Goal: Task Accomplishment & Management: Manage account settings

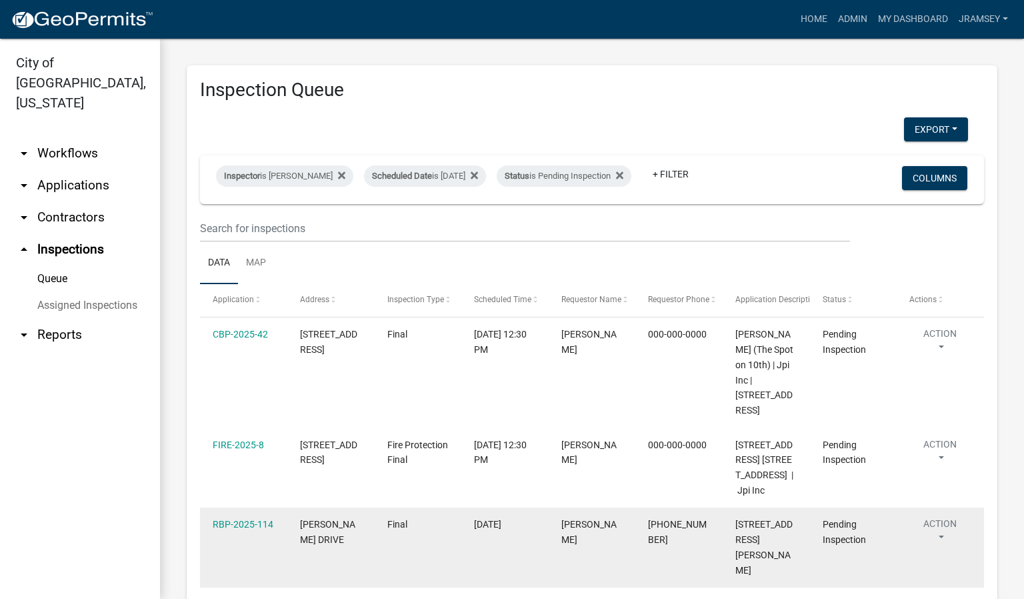
click at [948, 550] on button "Action" at bounding box center [939, 533] width 61 height 33
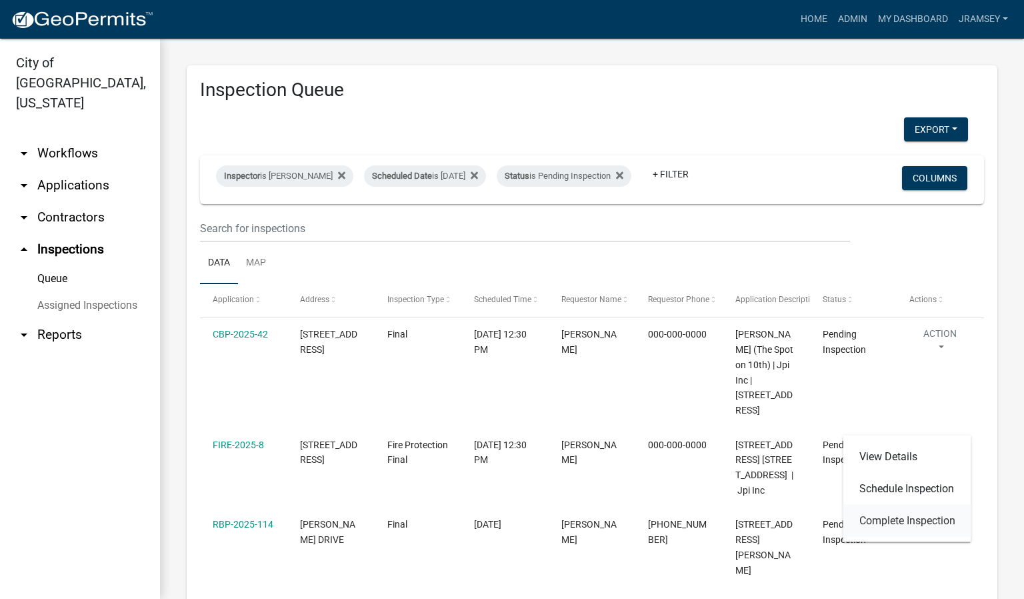
click at [904, 523] on link "Complete Inspection" at bounding box center [907, 521] width 128 height 32
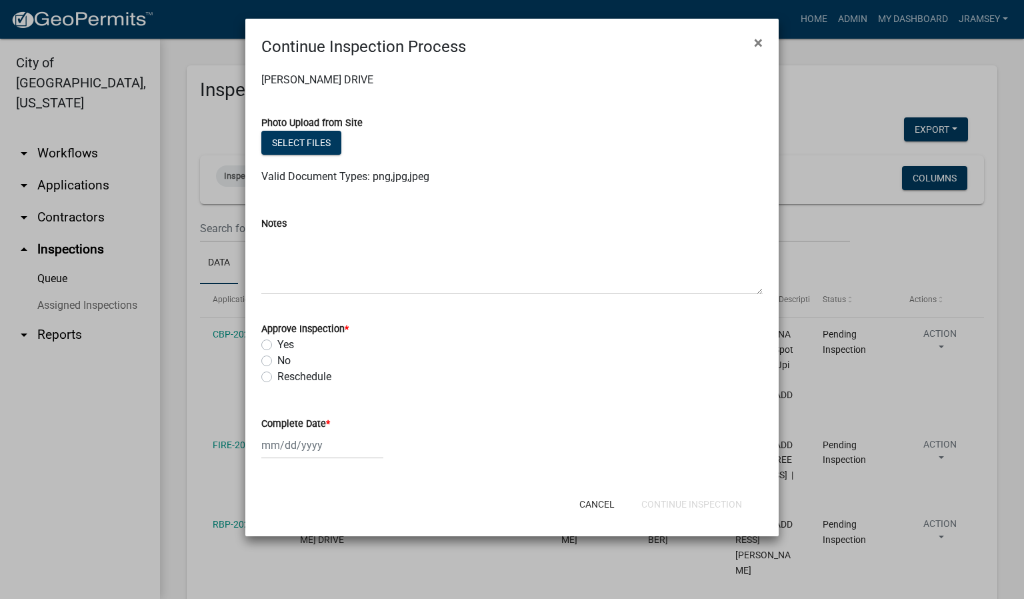
click at [277, 361] on label "No" at bounding box center [283, 361] width 13 height 16
click at [277, 361] on input "No" at bounding box center [281, 357] width 9 height 9
radio input "true"
click at [290, 442] on div at bounding box center [322, 444] width 122 height 27
select select "9"
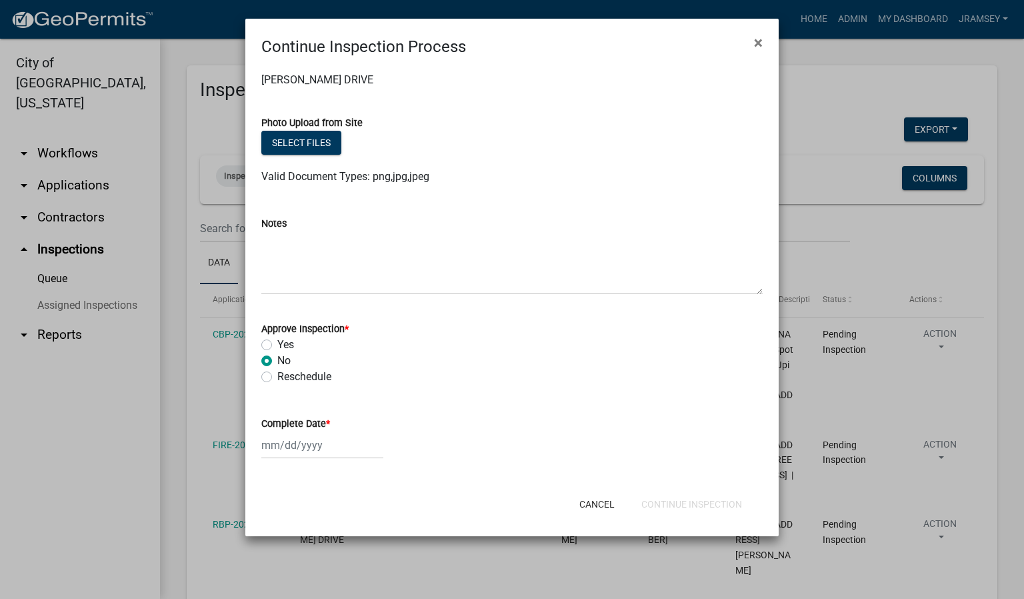
select select "2025"
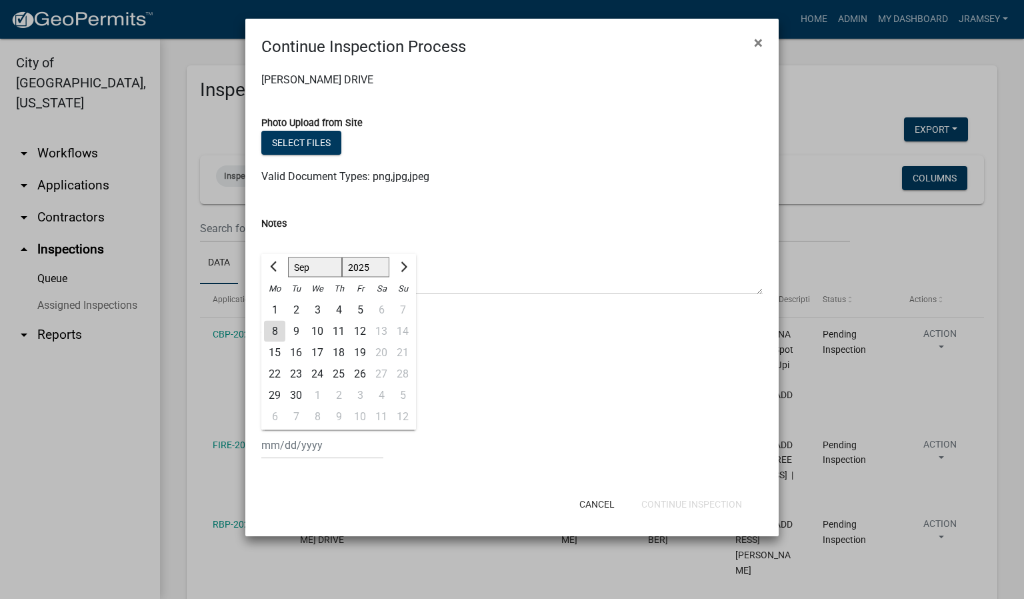
click at [272, 329] on div "8" at bounding box center [274, 331] width 21 height 21
type input "[DATE]"
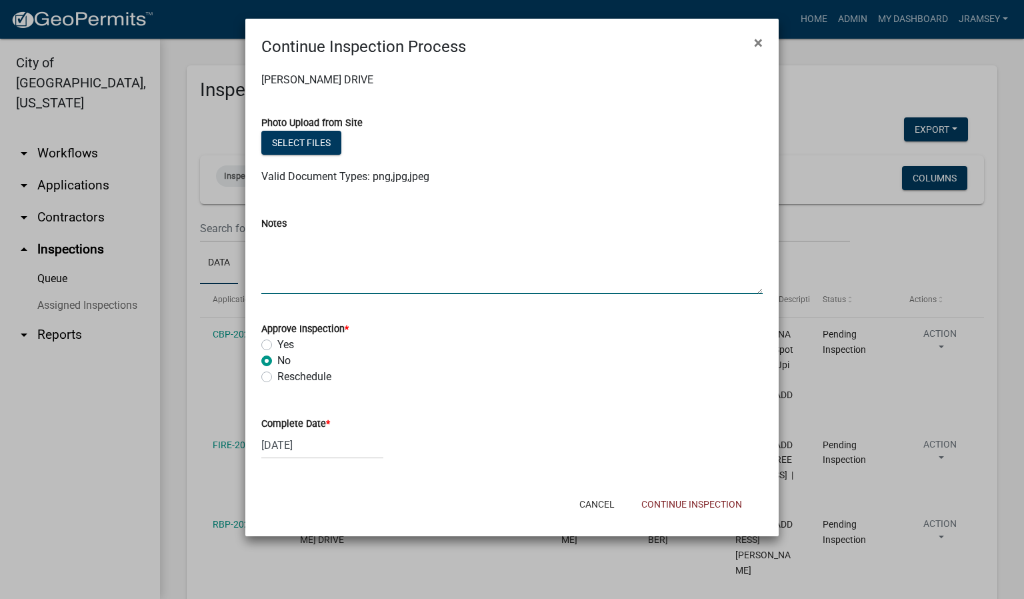
click at [325, 247] on textarea "Notes" at bounding box center [511, 262] width 501 height 63
type textarea "missing shower head house bath hook up dishwasher missing outlet cover 1/2 bath"
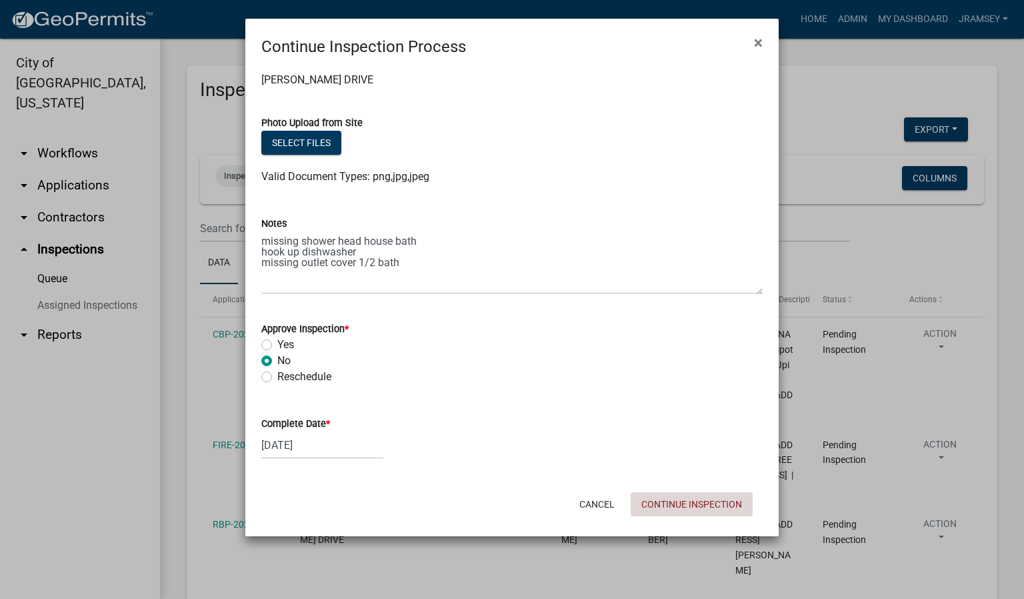
click at [675, 506] on button "Continue Inspection" at bounding box center [692, 504] width 122 height 24
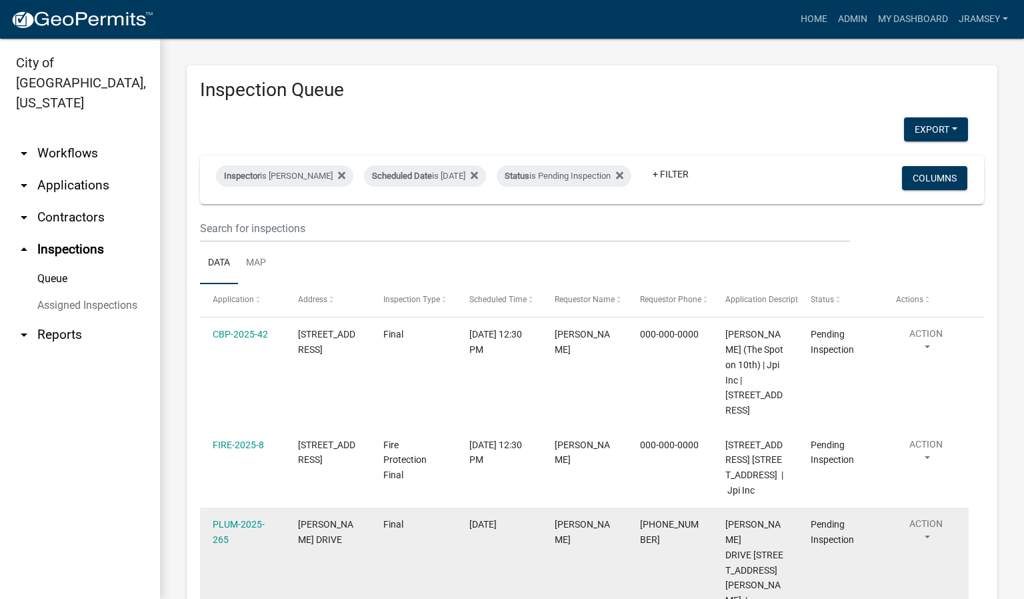
click at [921, 550] on button "Action" at bounding box center [926, 533] width 60 height 33
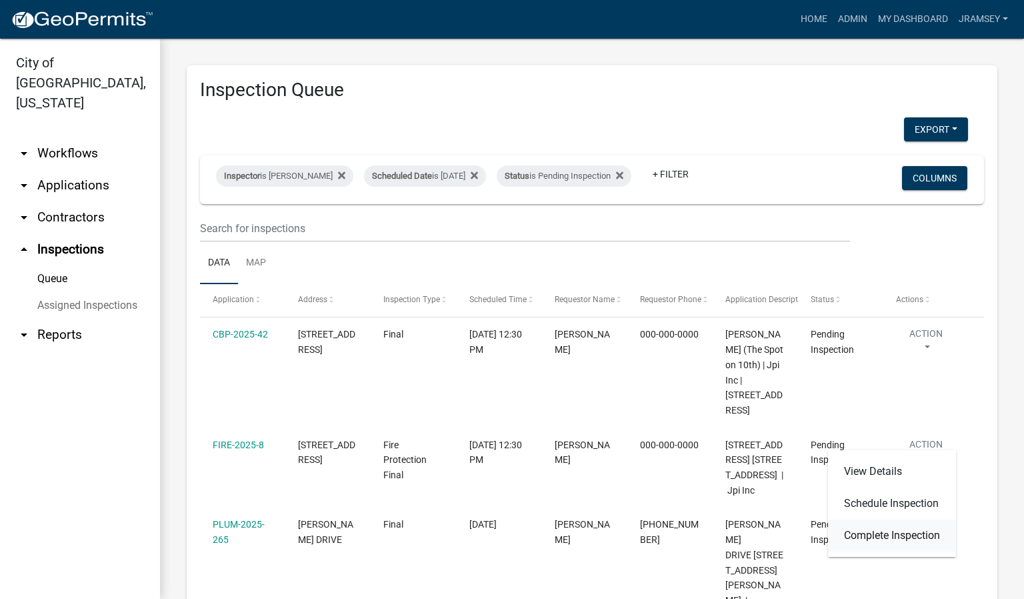
click at [903, 539] on link "Complete Inspection" at bounding box center [892, 535] width 128 height 32
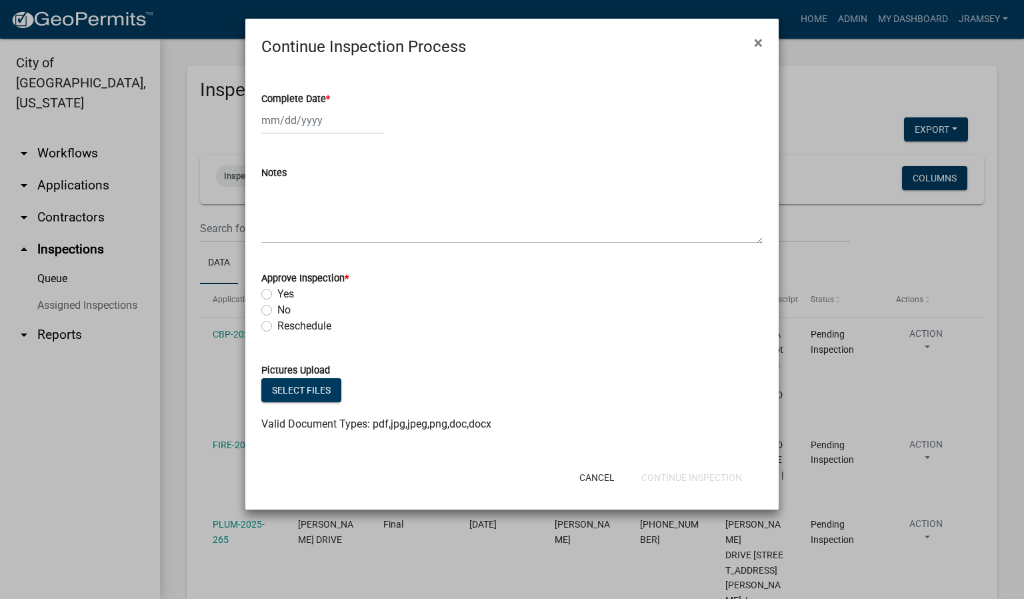
click at [277, 312] on label "No" at bounding box center [283, 310] width 13 height 16
click at [277, 311] on input "No" at bounding box center [281, 306] width 9 height 9
radio input "true"
click at [308, 124] on div at bounding box center [322, 120] width 122 height 27
select select "9"
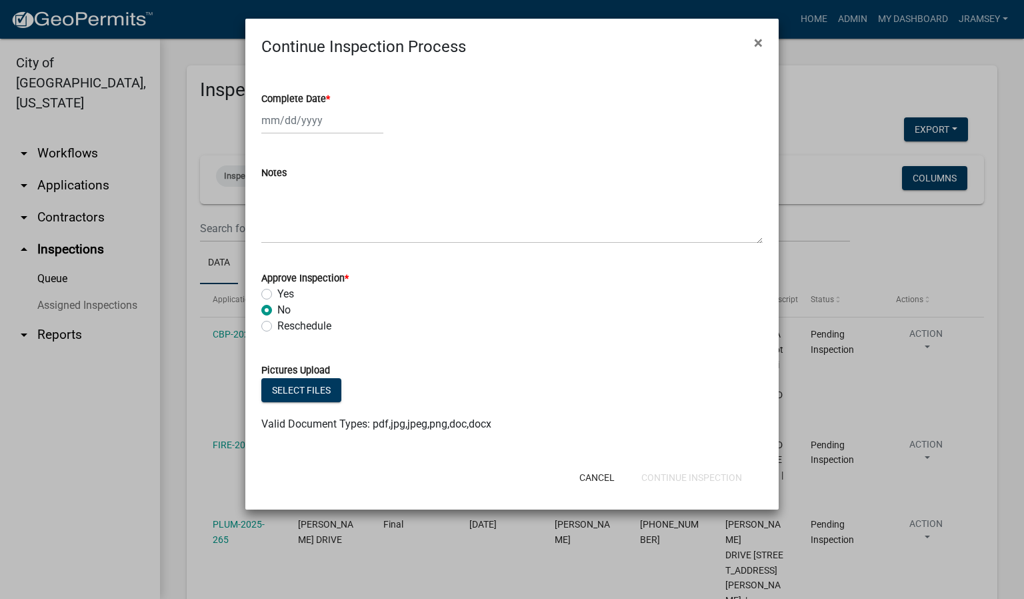
select select "2025"
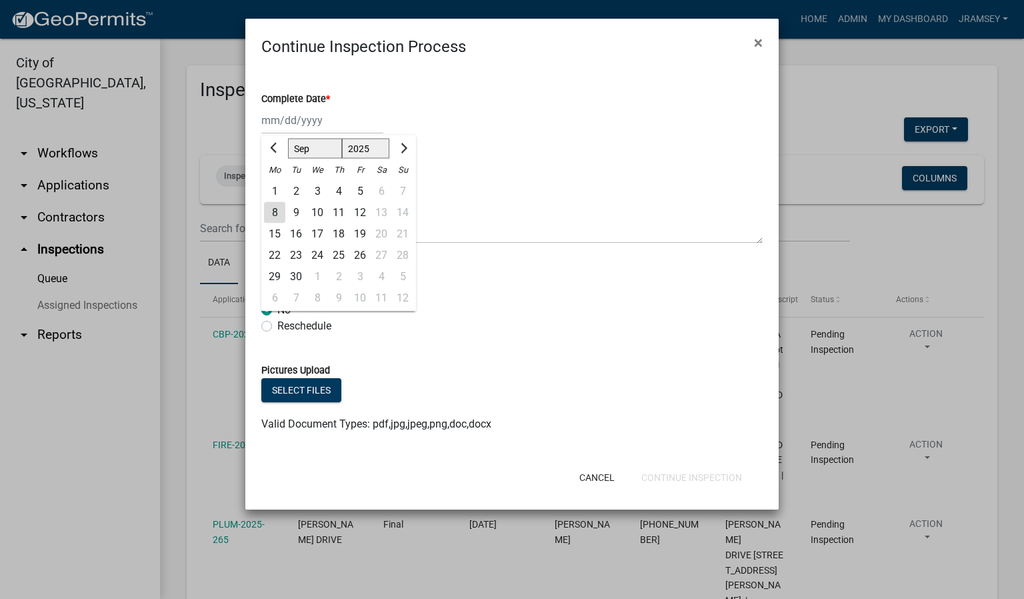
click at [272, 214] on div "8" at bounding box center [274, 212] width 21 height 21
type input "[DATE]"
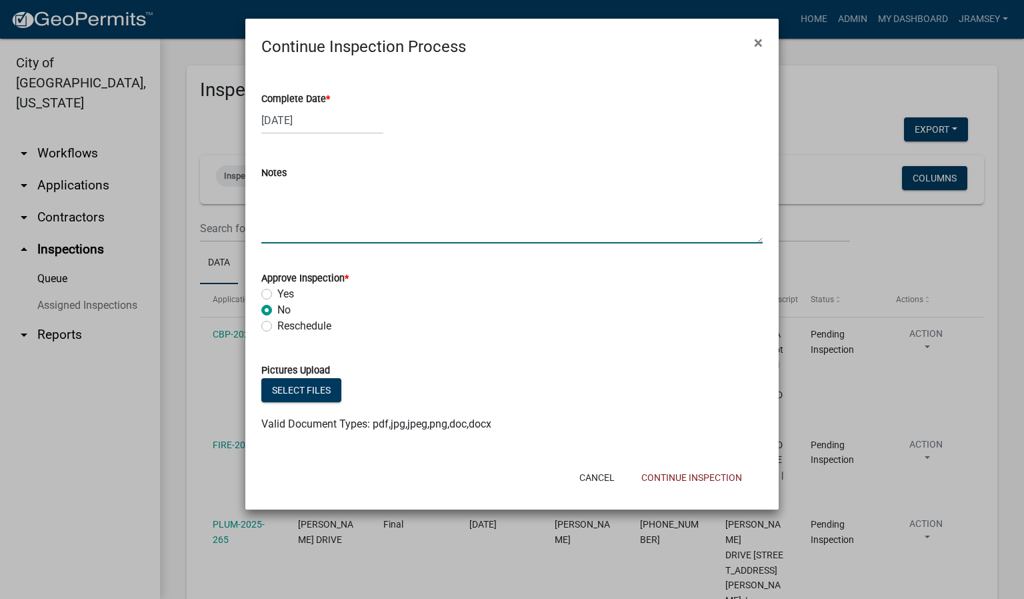
click at [286, 228] on textarea "Notes" at bounding box center [511, 212] width 501 height 63
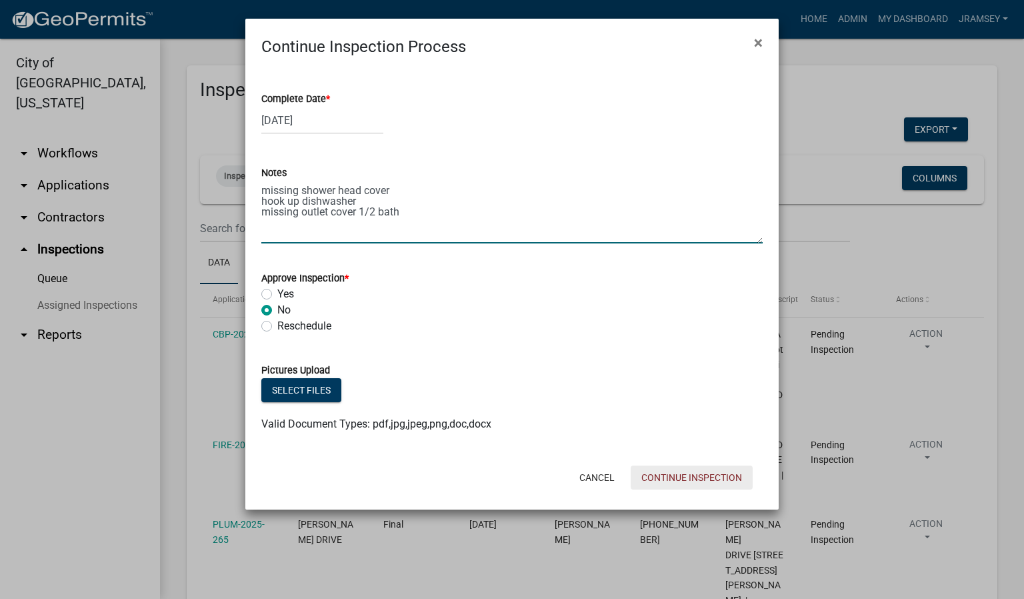
type textarea "missing shower head cover hook up dishwasher missing outlet cover 1/2 bath"
click at [659, 480] on button "Continue Inspection" at bounding box center [692, 477] width 122 height 24
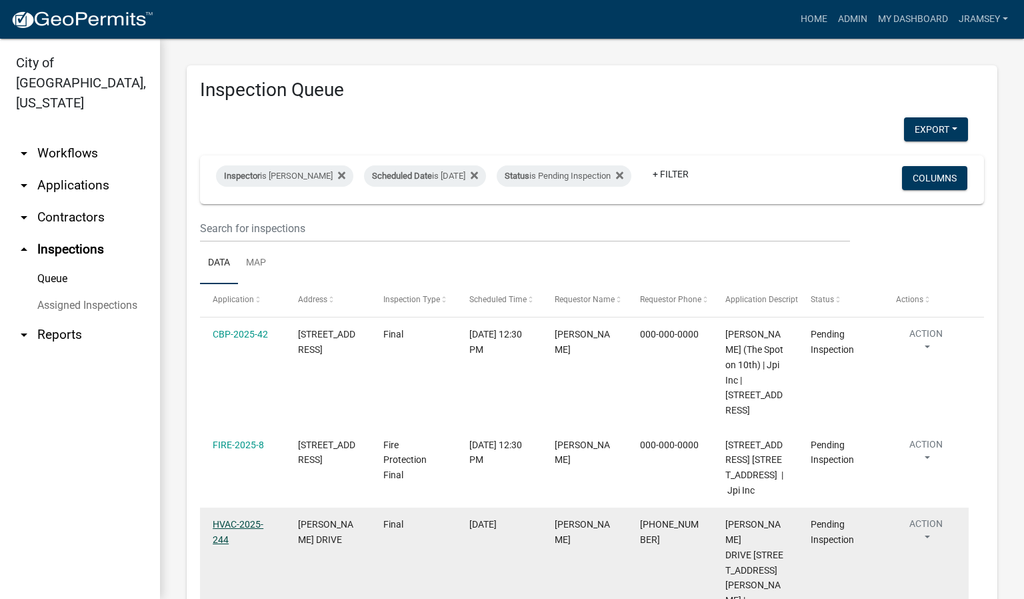
click at [250, 545] on link "HVAC-2025-244" at bounding box center [238, 532] width 51 height 26
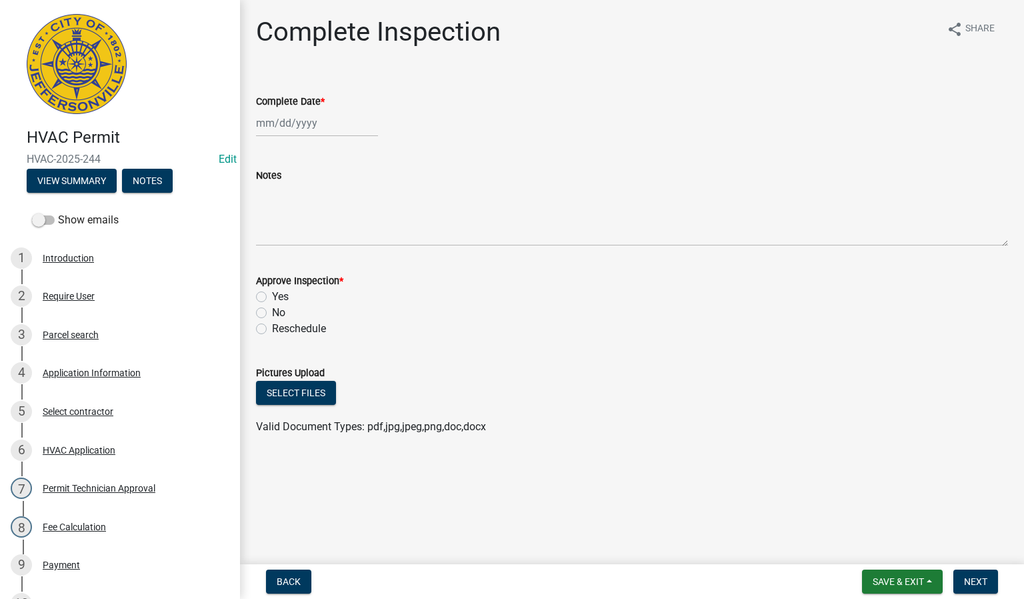
click at [288, 121] on div at bounding box center [317, 122] width 122 height 27
select select "9"
select select "2025"
click at [267, 207] on div "8" at bounding box center [269, 215] width 21 height 21
type input "[DATE]"
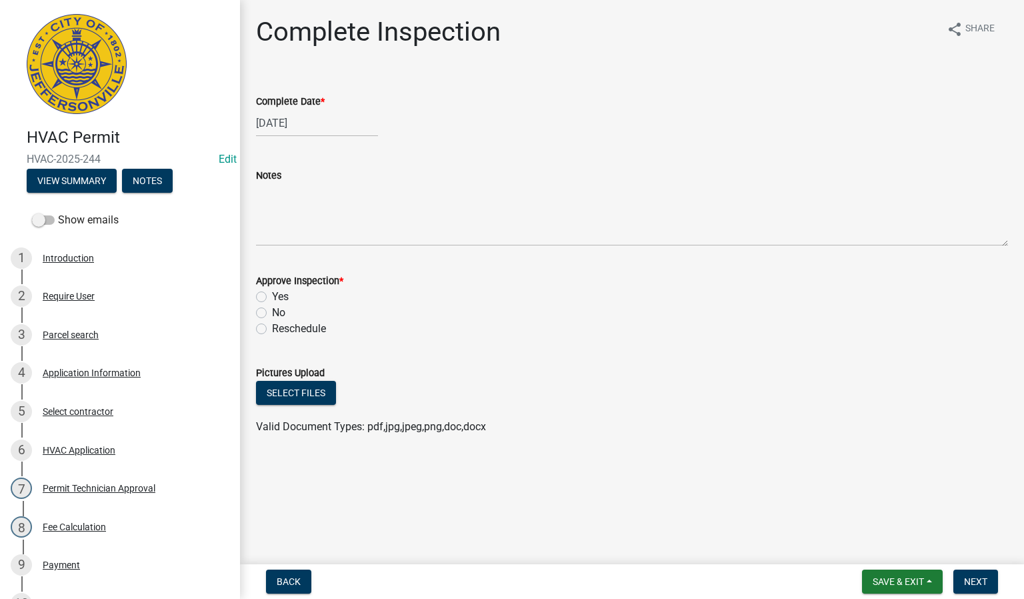
click at [272, 296] on label "Yes" at bounding box center [280, 297] width 17 height 16
click at [272, 296] on input "Yes" at bounding box center [276, 293] width 9 height 9
radio input "true"
click at [988, 582] on button "Next" at bounding box center [975, 581] width 45 height 24
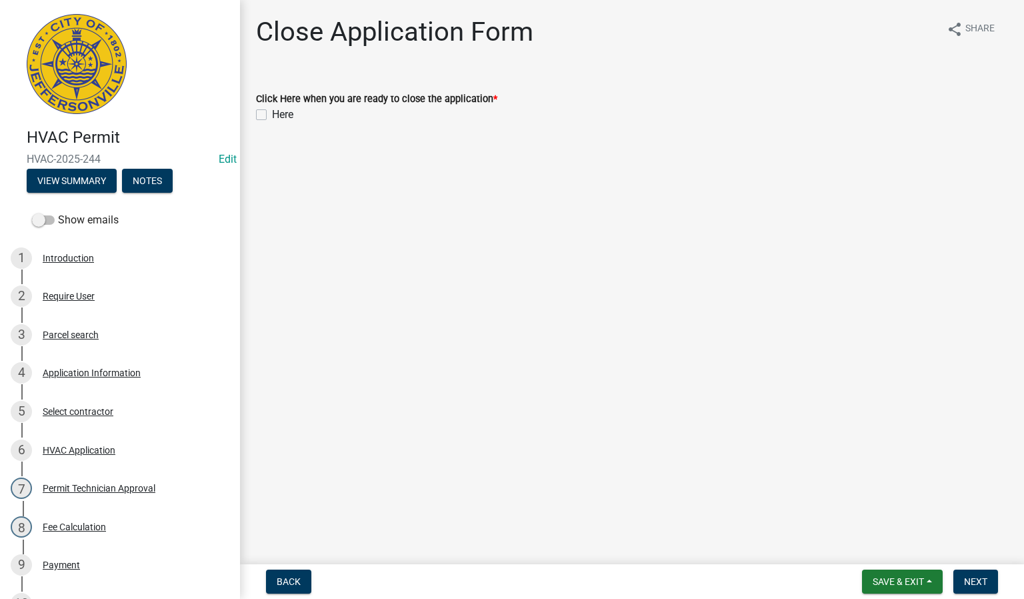
click at [272, 110] on label "Here" at bounding box center [282, 115] width 21 height 16
click at [272, 110] on input "Here" at bounding box center [276, 111] width 9 height 9
checkbox input "true"
click at [980, 582] on span "Next" at bounding box center [975, 581] width 23 height 11
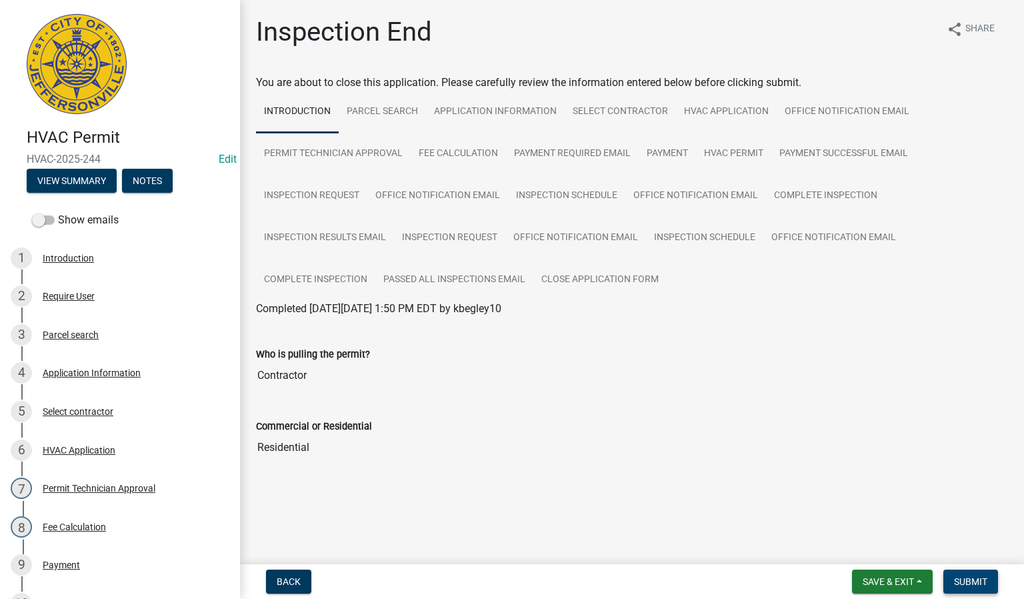
click at [980, 576] on span "Submit" at bounding box center [970, 581] width 33 height 11
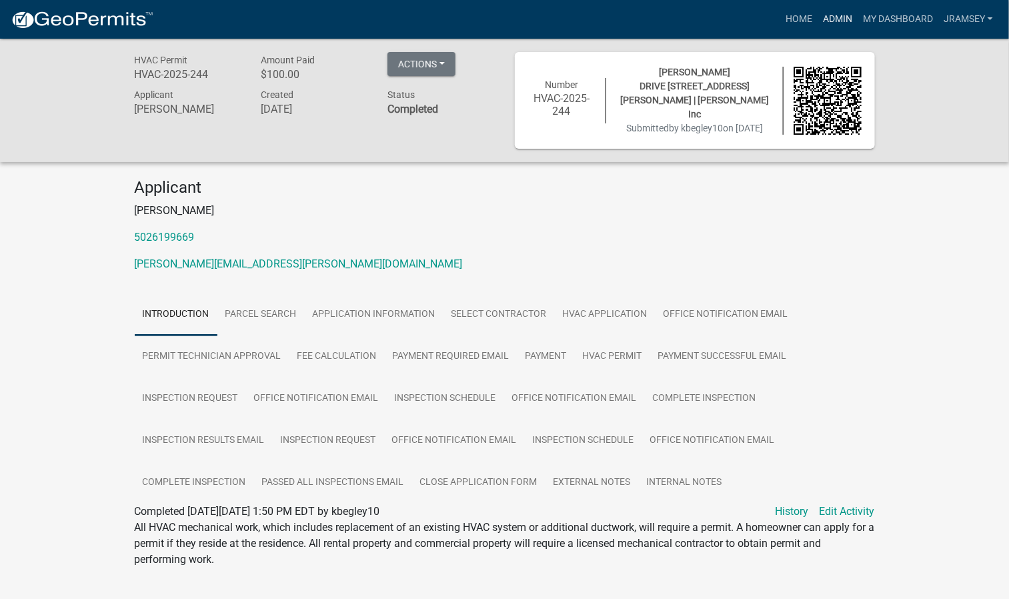
click at [835, 20] on link "Admin" at bounding box center [837, 19] width 40 height 25
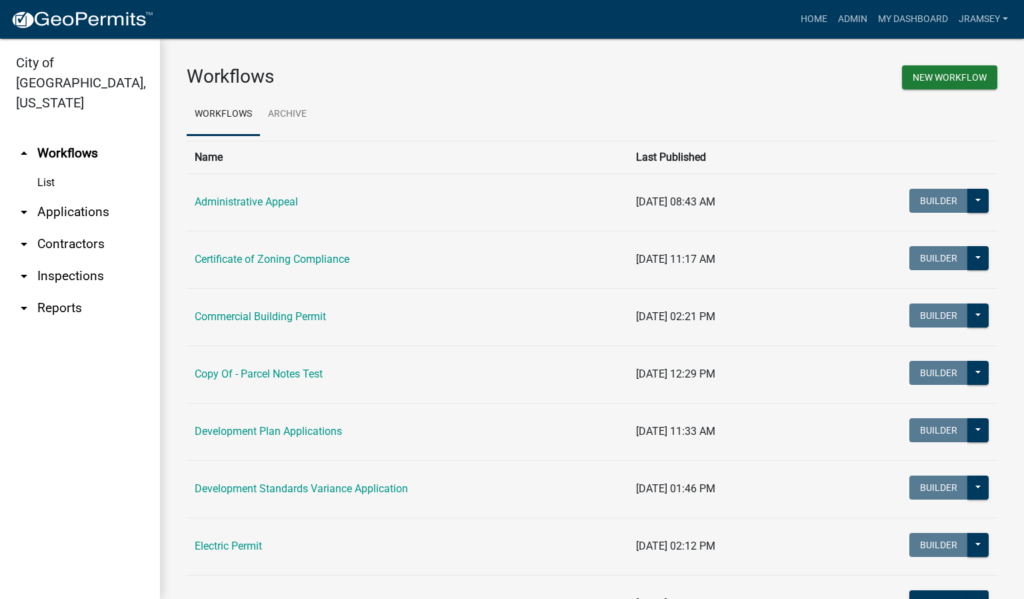
click at [70, 260] on link "arrow_drop_down Inspections" at bounding box center [80, 276] width 160 height 32
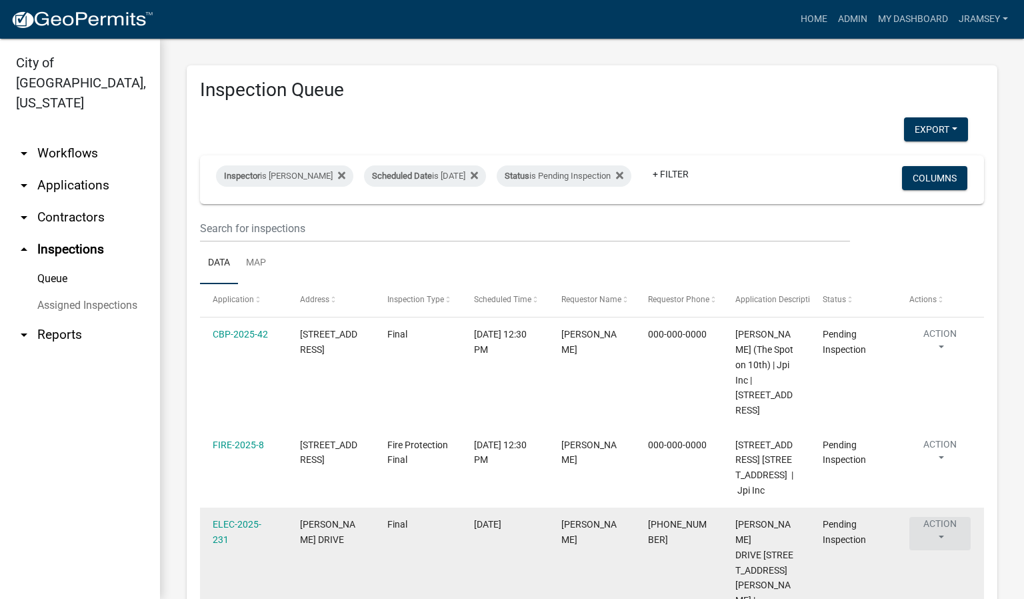
click at [945, 550] on button "Action" at bounding box center [939, 533] width 61 height 33
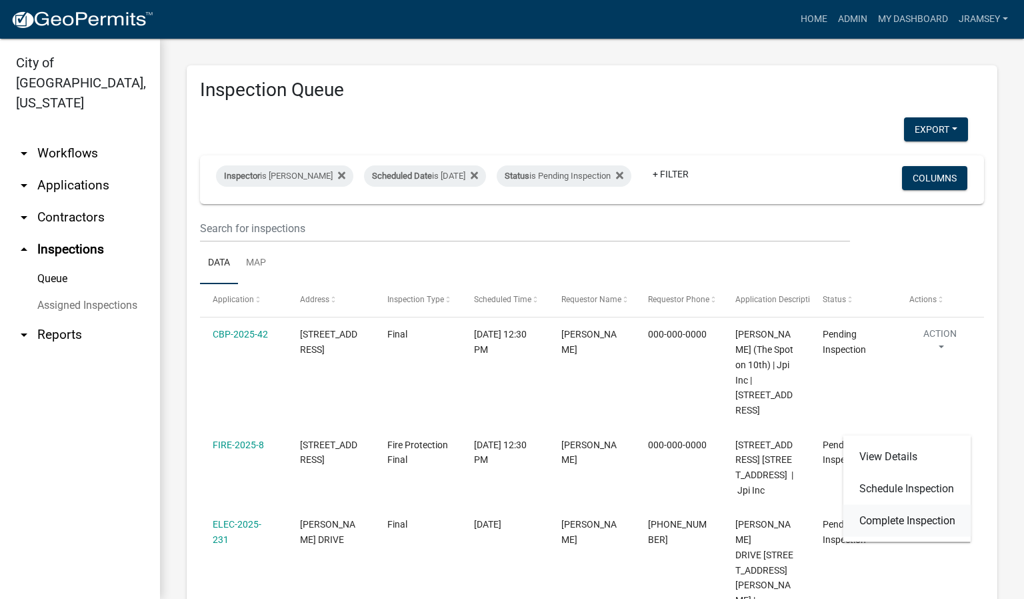
click at [897, 524] on link "Complete Inspection" at bounding box center [907, 521] width 128 height 32
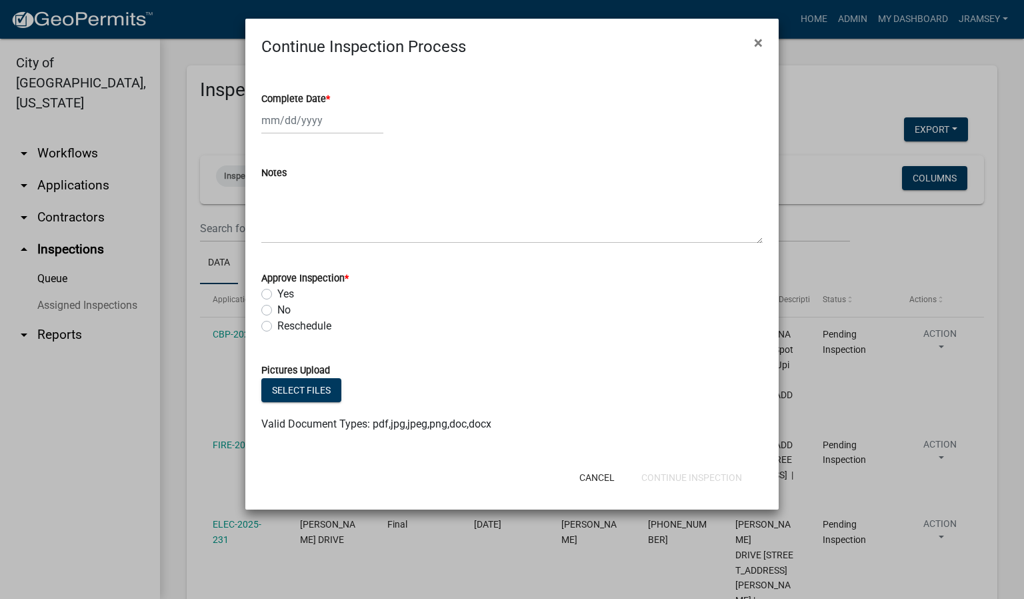
click at [291, 131] on div at bounding box center [322, 120] width 122 height 27
select select "9"
select select "2025"
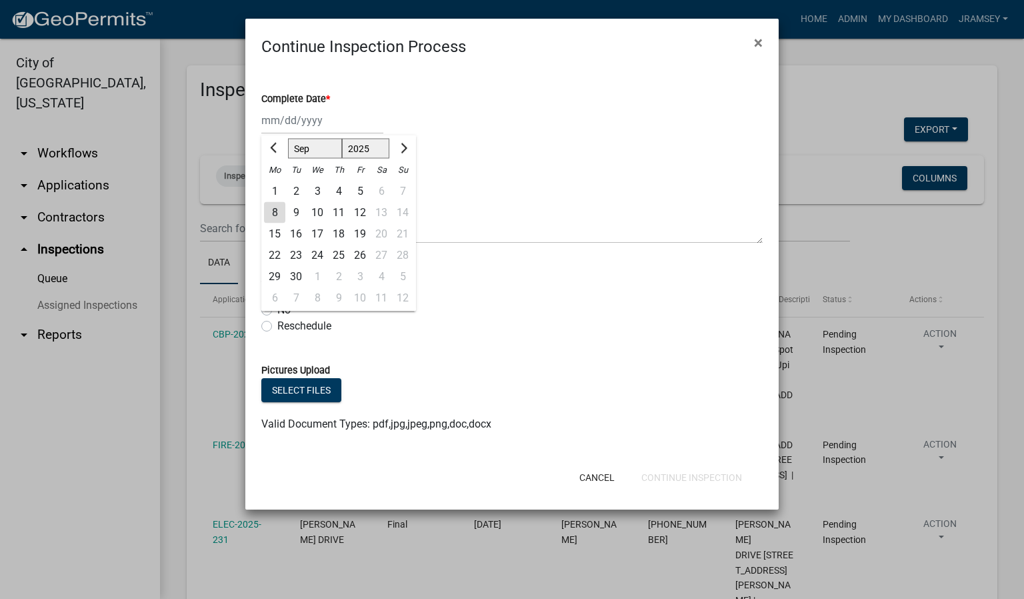
click at [272, 211] on div "8" at bounding box center [274, 212] width 21 height 21
type input "[DATE]"
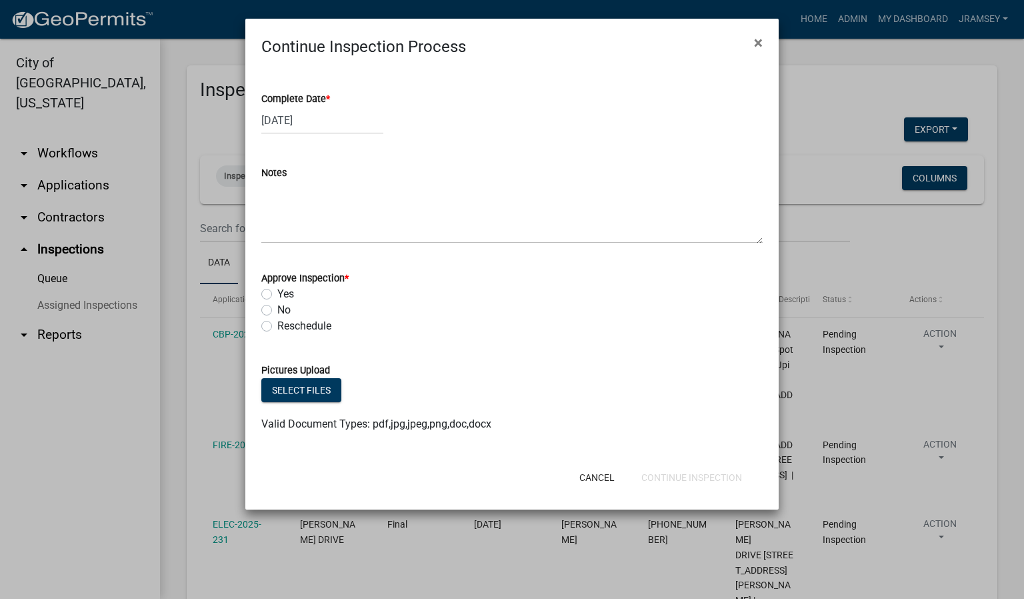
click at [277, 305] on label "No" at bounding box center [283, 310] width 13 height 16
click at [277, 305] on input "No" at bounding box center [281, 306] width 9 height 9
radio input "true"
click at [301, 230] on textarea "Notes" at bounding box center [511, 212] width 501 height 63
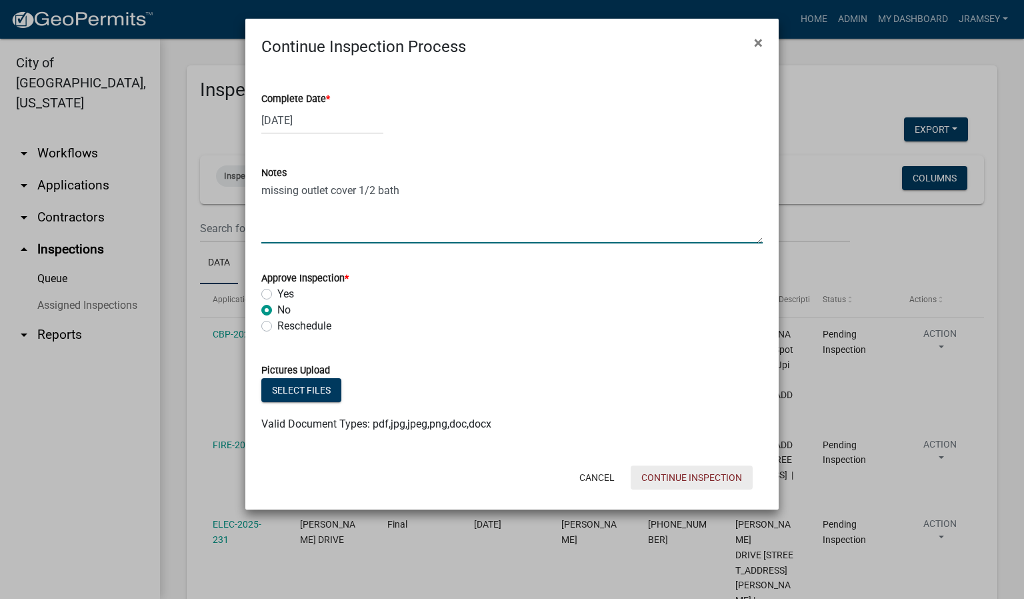
type textarea "missing outlet cover 1/2 bath"
click at [697, 482] on button "Continue Inspection" at bounding box center [692, 477] width 122 height 24
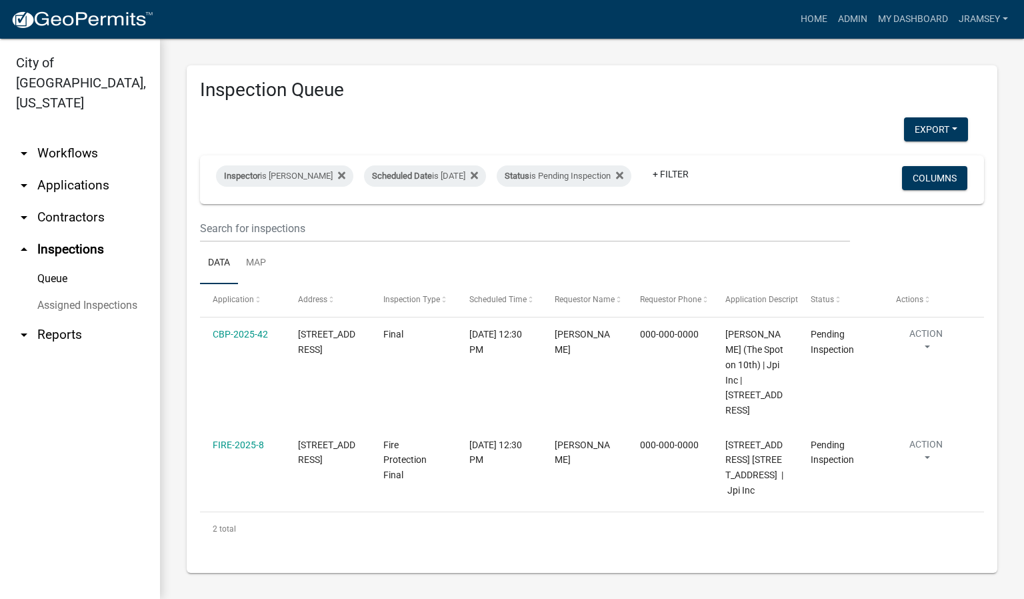
click at [93, 169] on link "arrow_drop_down Applications" at bounding box center [80, 185] width 160 height 32
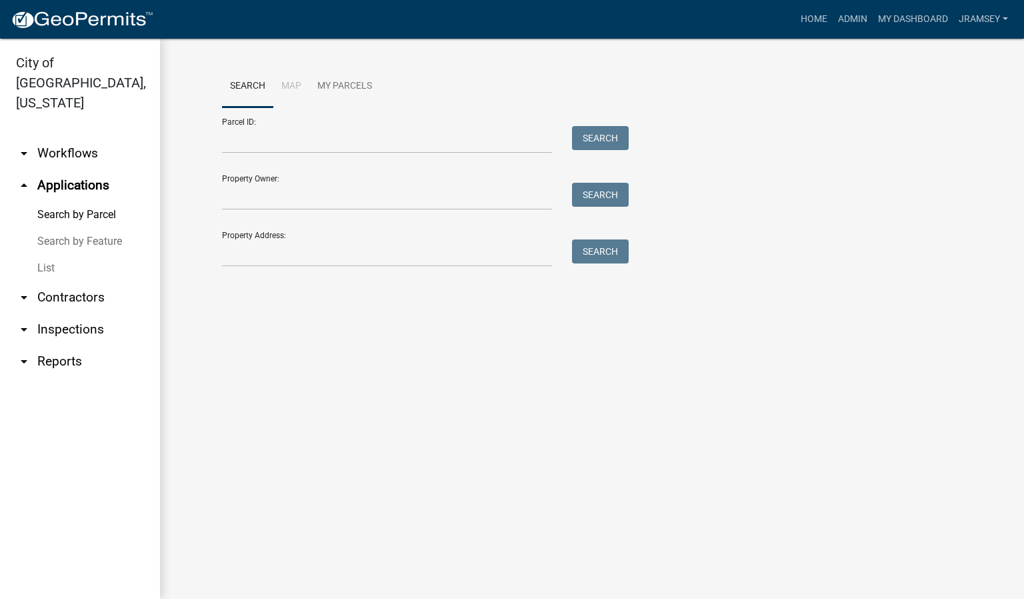
click at [50, 137] on link "arrow_drop_down Workflows" at bounding box center [80, 153] width 160 height 32
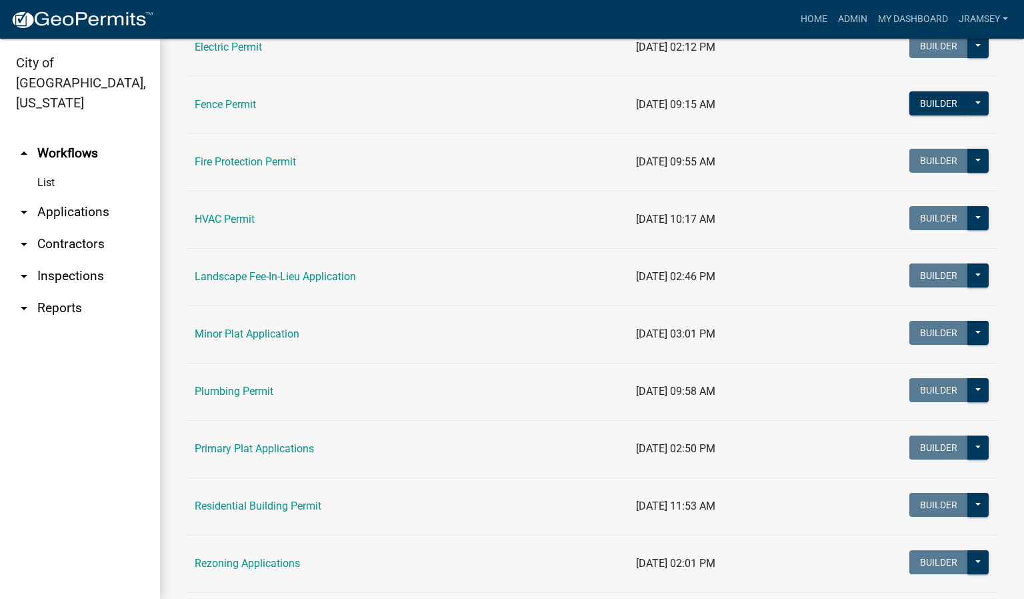
scroll to position [500, 0]
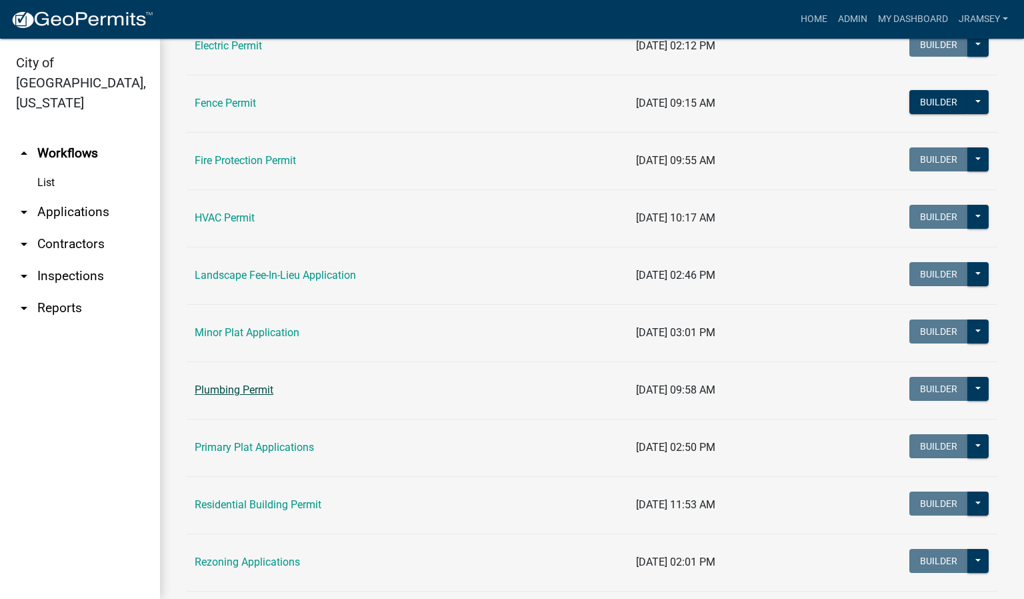
click at [235, 396] on link "Plumbing Permit" at bounding box center [234, 389] width 79 height 13
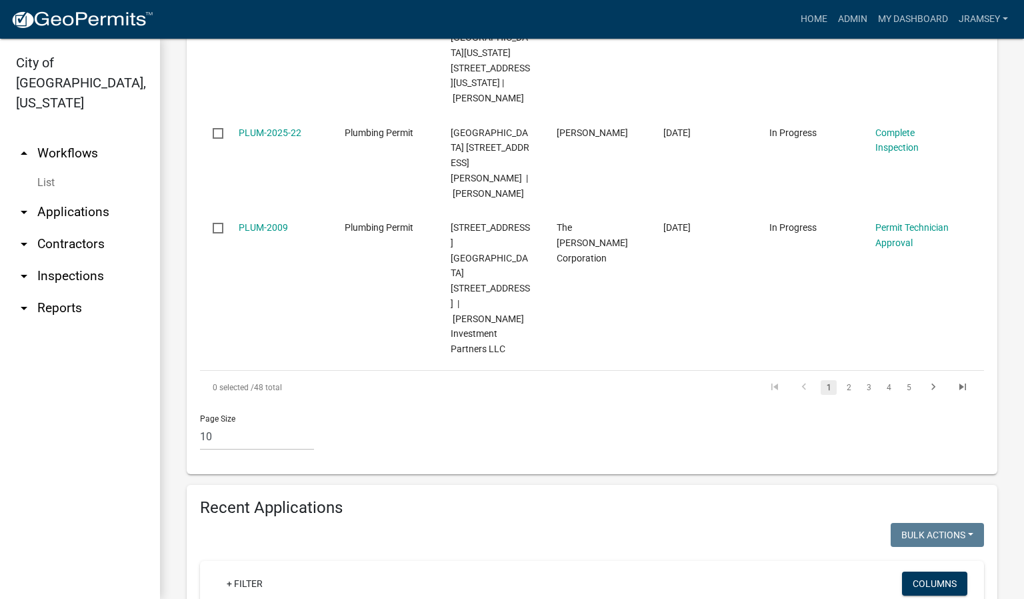
scroll to position [1200, 0]
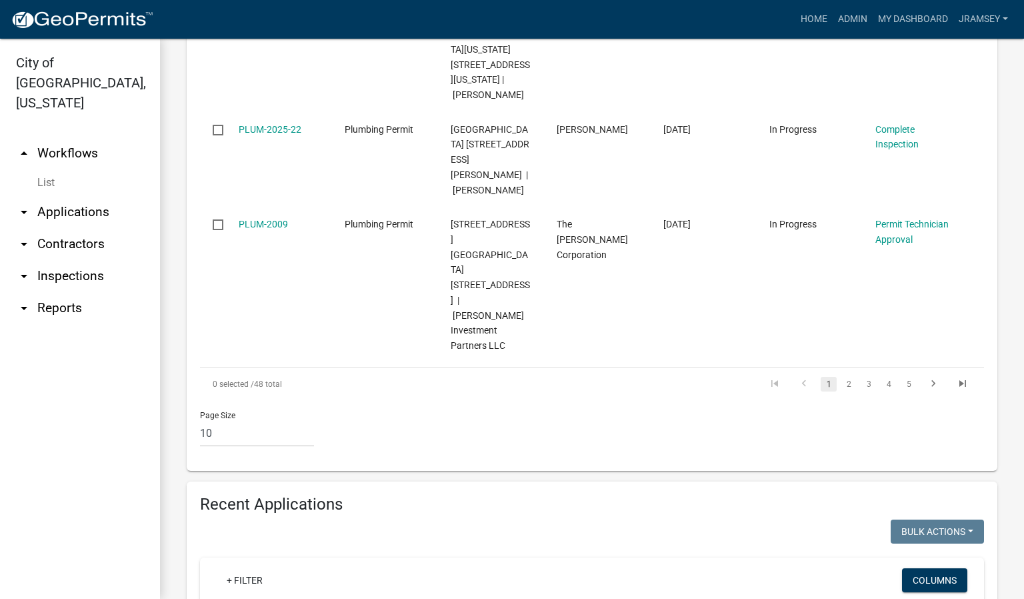
type input "[PERSON_NAME]"
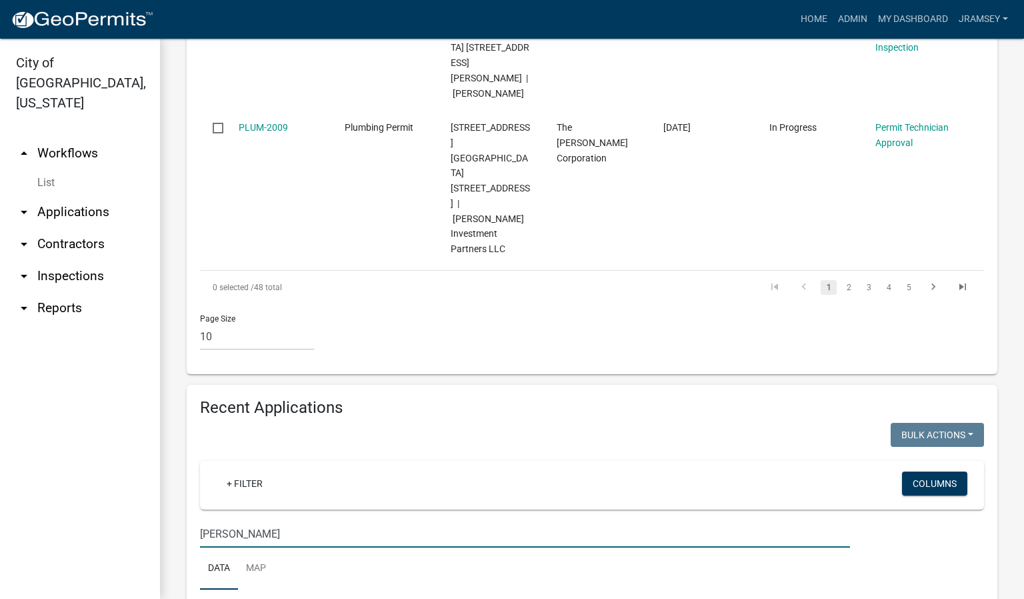
scroll to position [1300, 0]
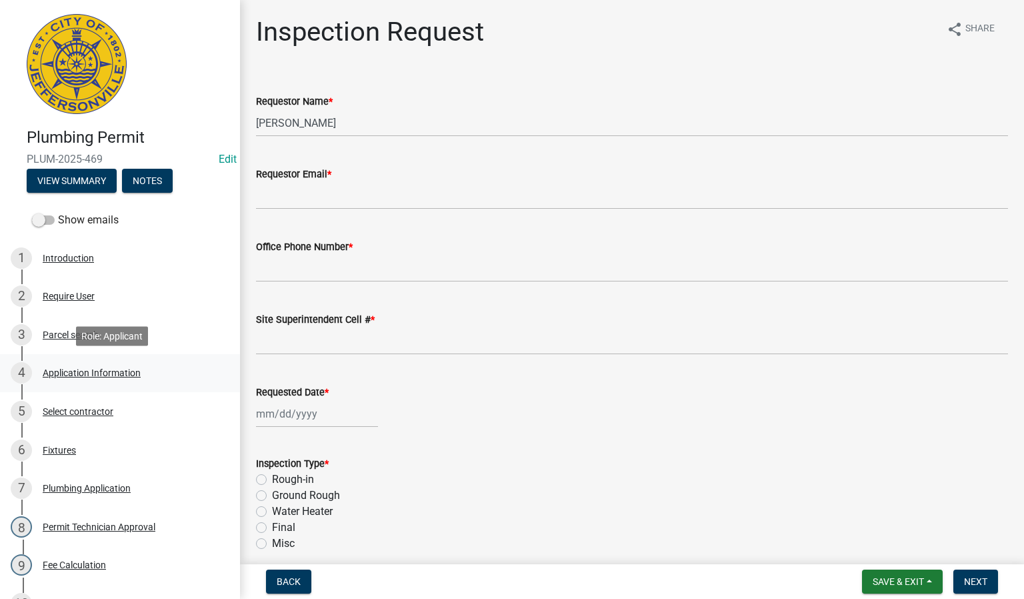
click at [76, 376] on div "Application Information" at bounding box center [92, 372] width 98 height 9
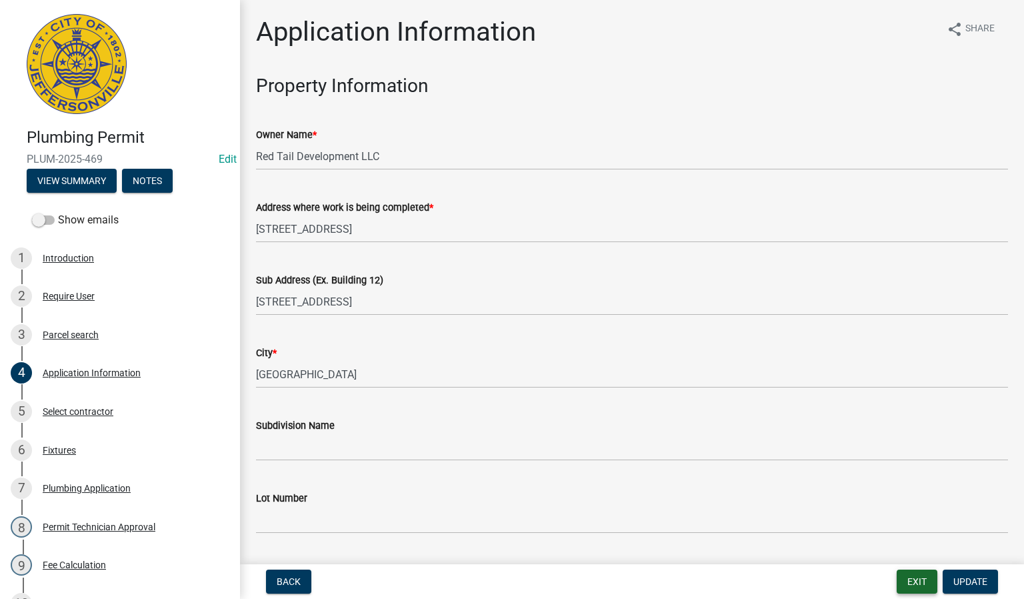
click at [922, 584] on button "Exit" at bounding box center [917, 581] width 41 height 24
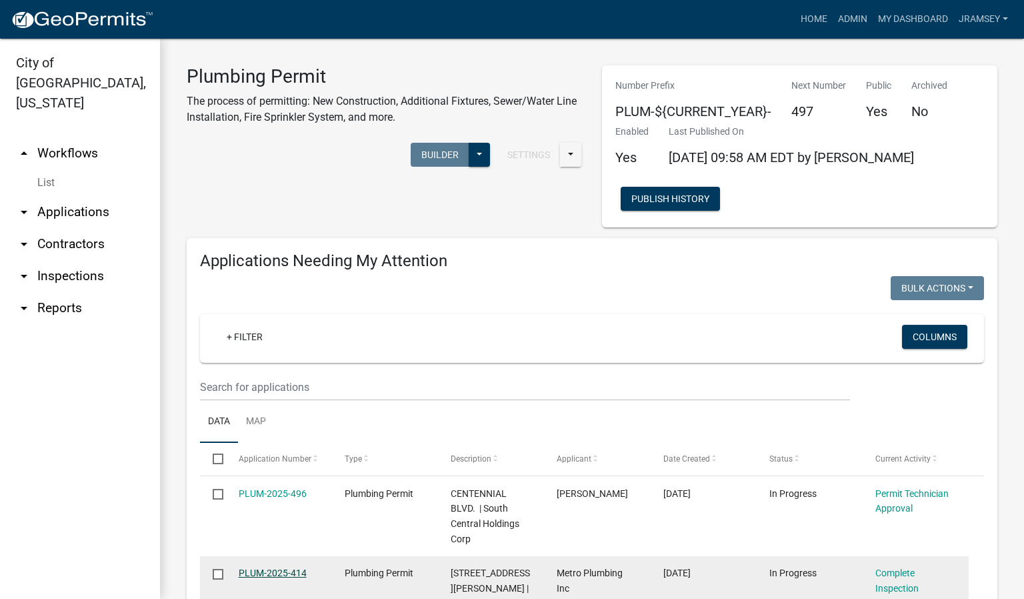
click at [268, 571] on link "PLUM-2025-414" at bounding box center [273, 572] width 68 height 11
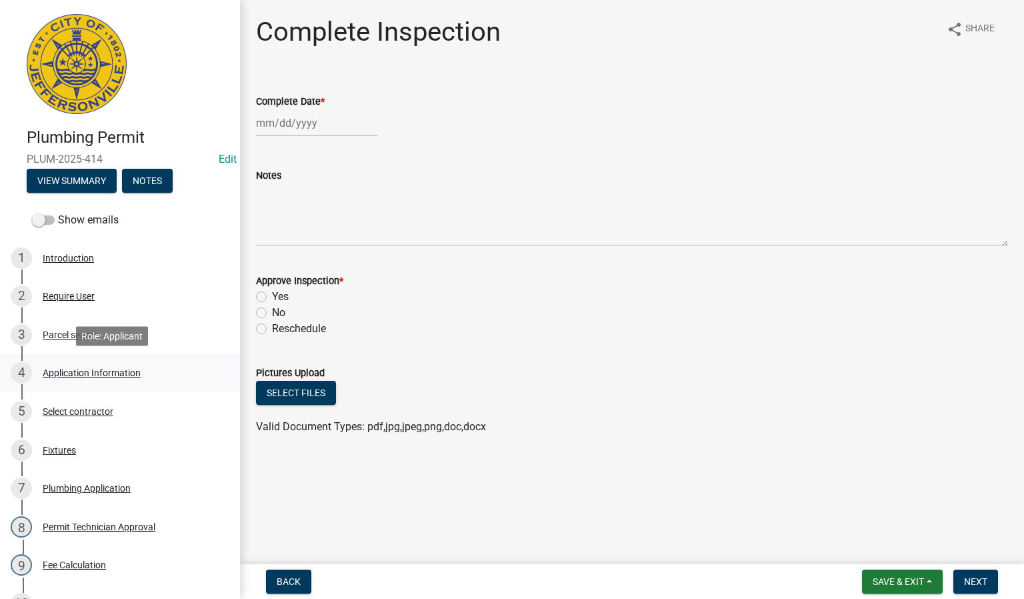
click at [85, 375] on div "Application Information" at bounding box center [92, 372] width 98 height 9
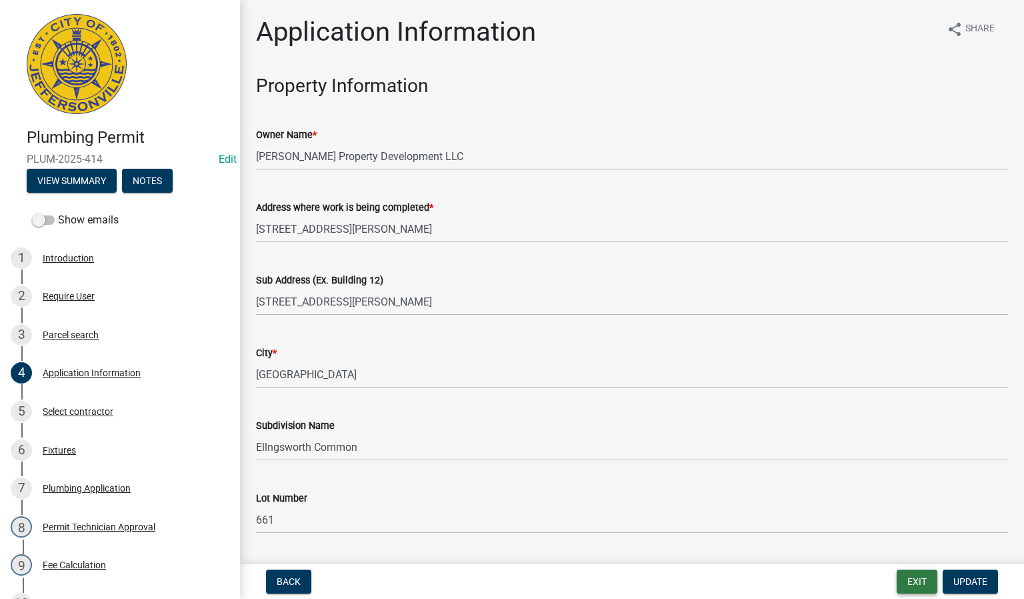
click at [915, 582] on button "Exit" at bounding box center [917, 581] width 41 height 24
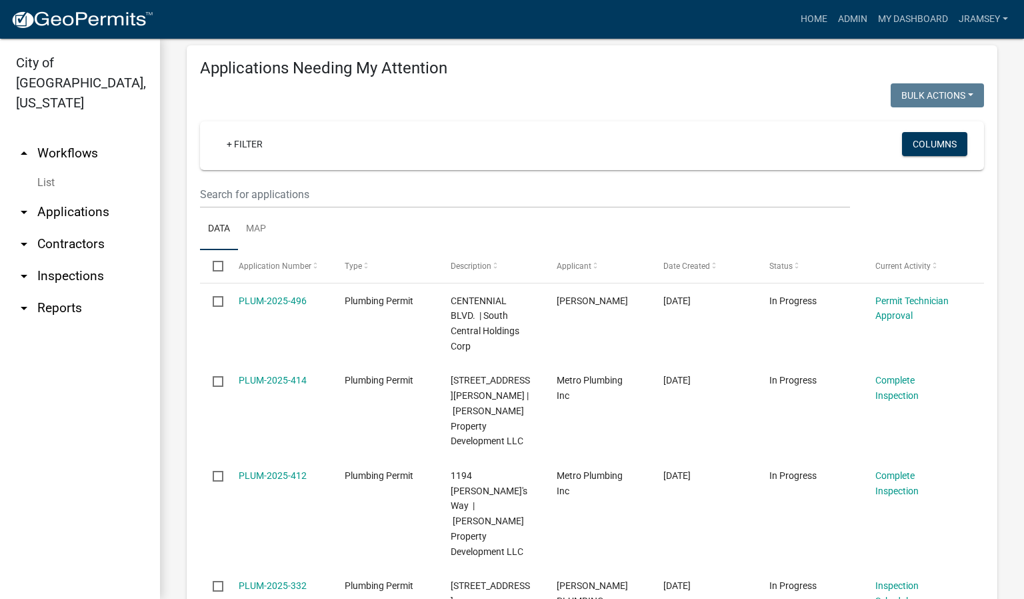
scroll to position [200, 0]
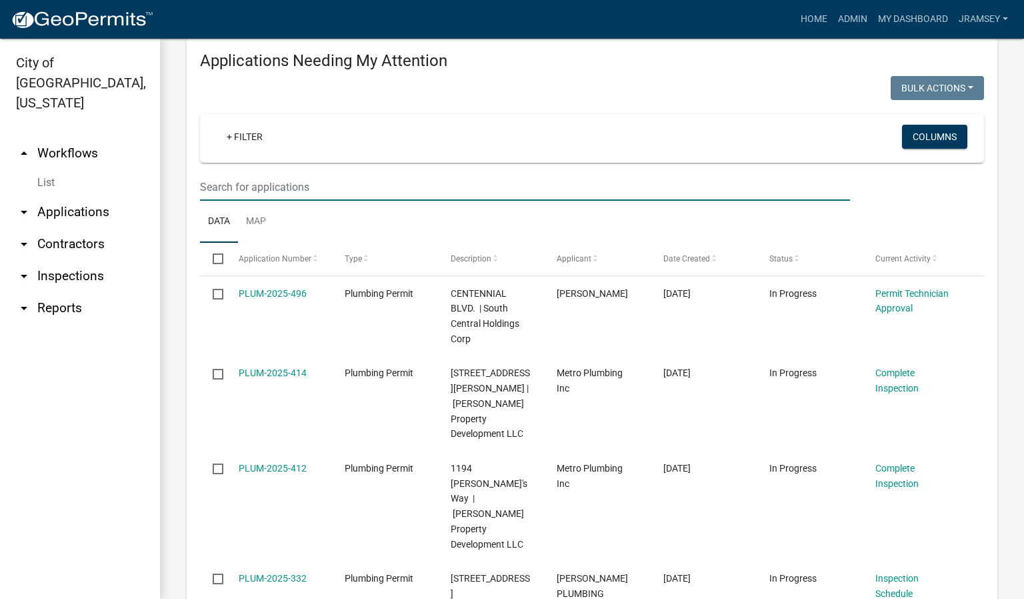
click at [277, 195] on input "text" at bounding box center [525, 186] width 650 height 27
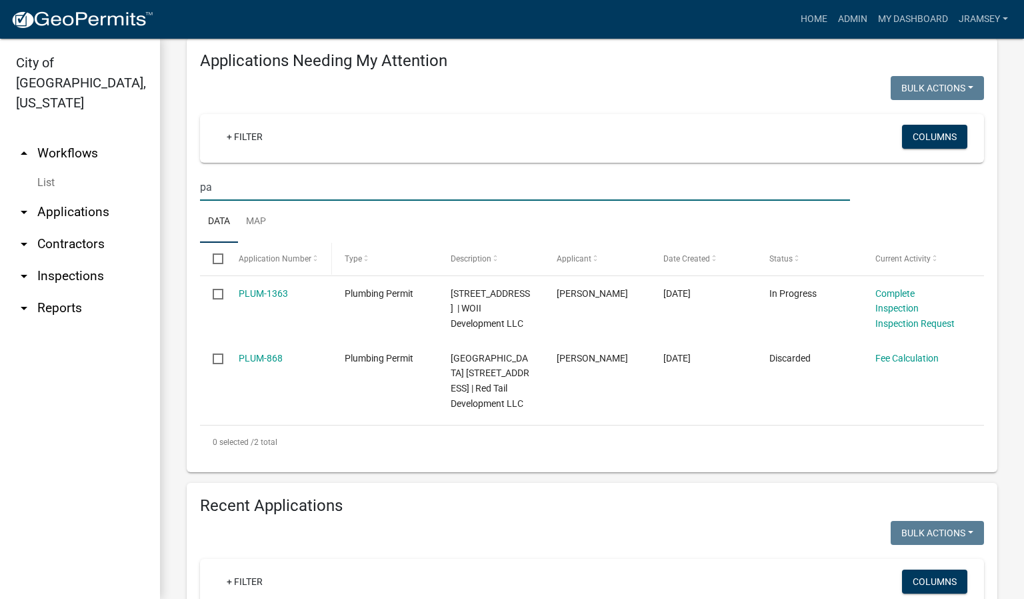
type input "p"
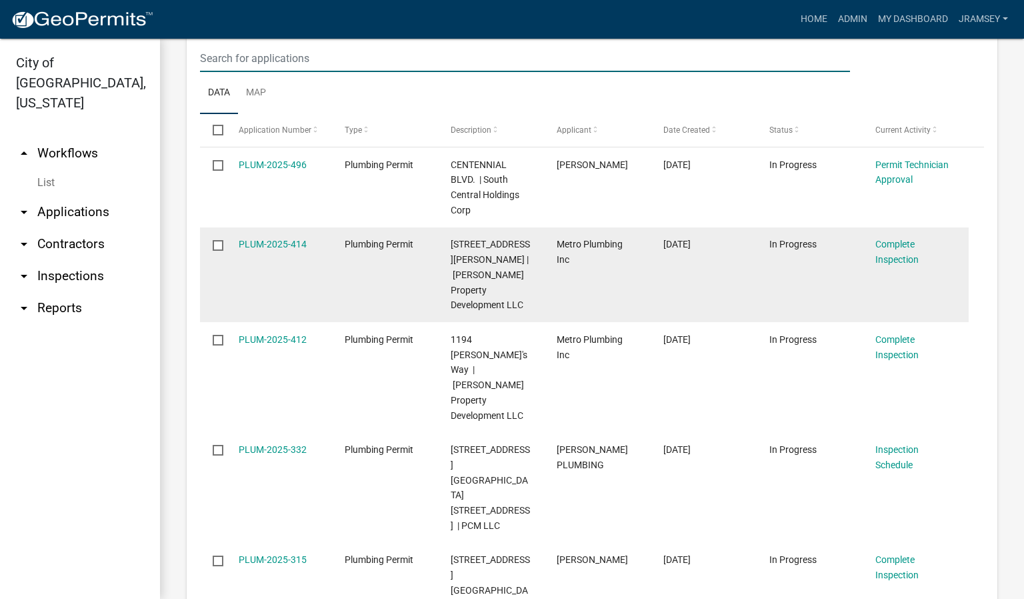
scroll to position [300, 0]
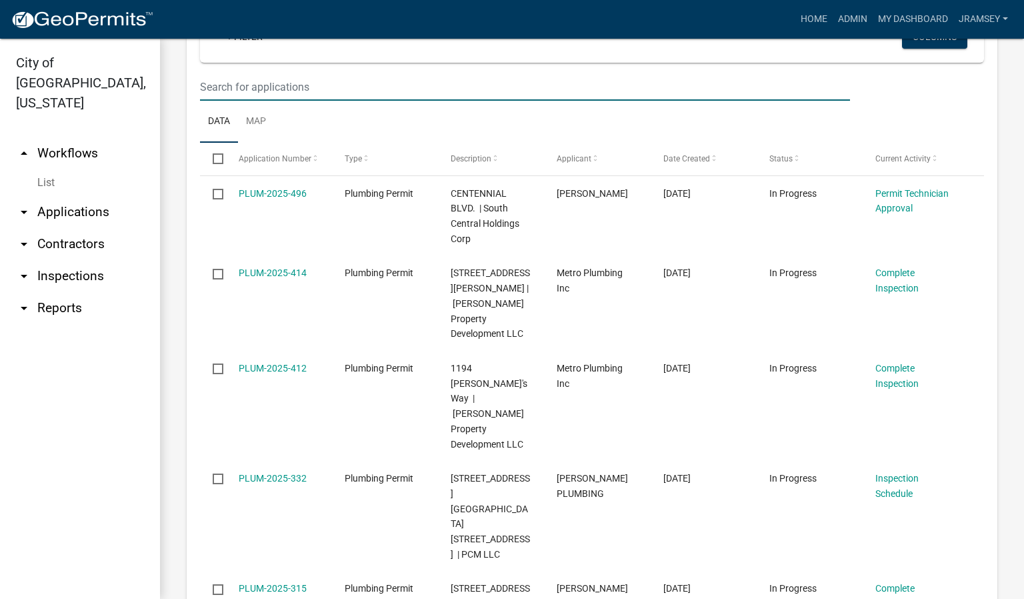
click at [245, 85] on input "text" at bounding box center [525, 86] width 650 height 27
type input "[PERSON_NAME]"
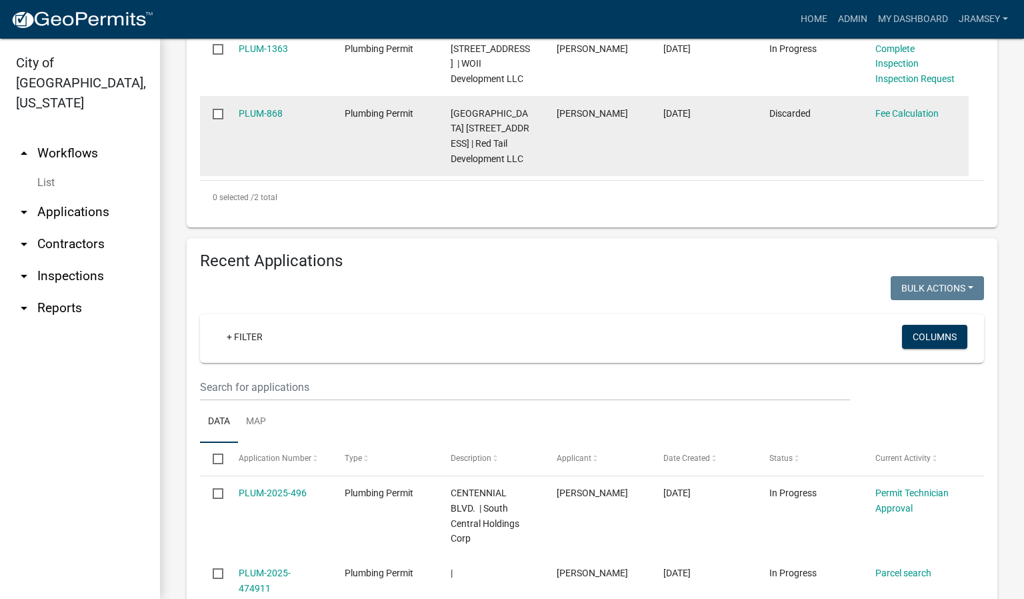
scroll to position [500, 0]
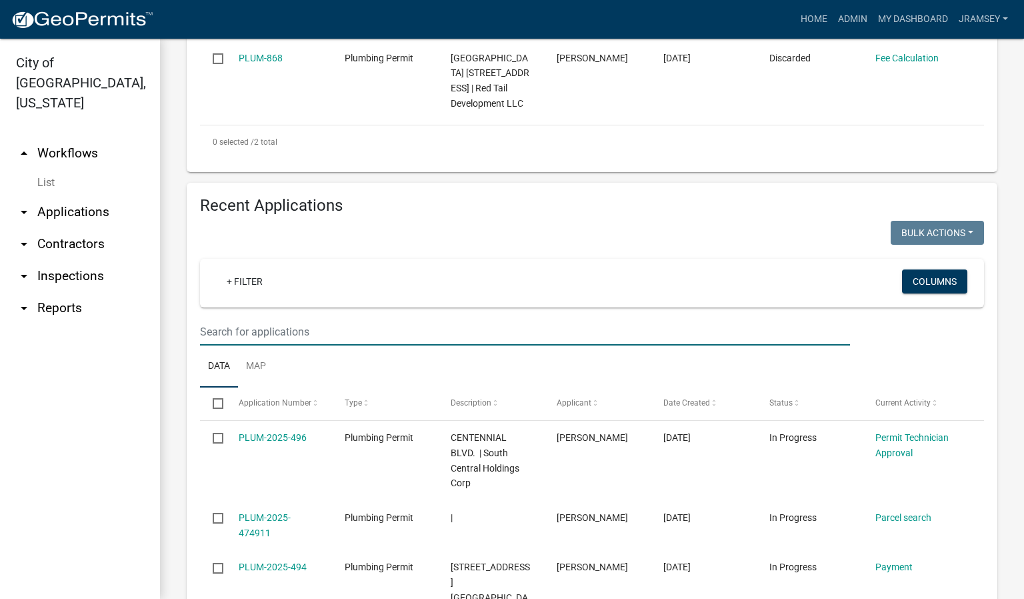
click at [283, 344] on input "text" at bounding box center [525, 331] width 650 height 27
type input "[PERSON_NAME]"
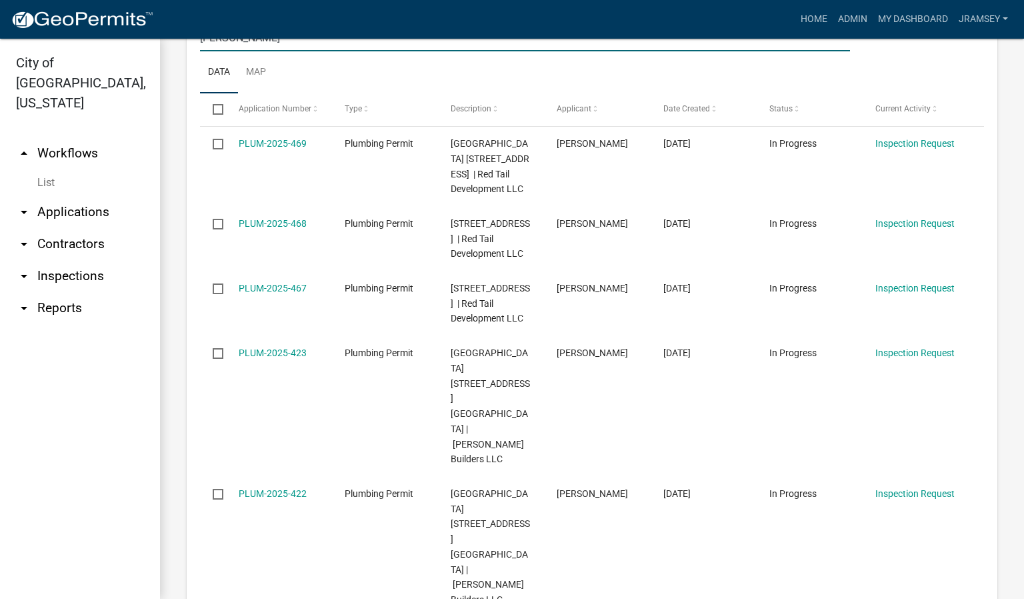
scroll to position [800, 0]
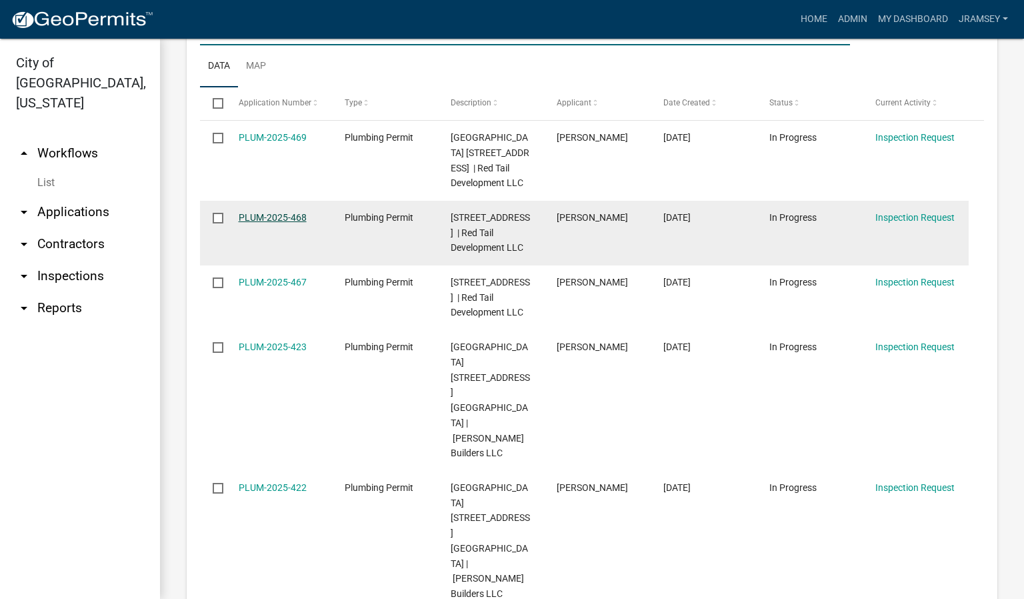
click at [278, 223] on link "PLUM-2025-468" at bounding box center [273, 217] width 68 height 11
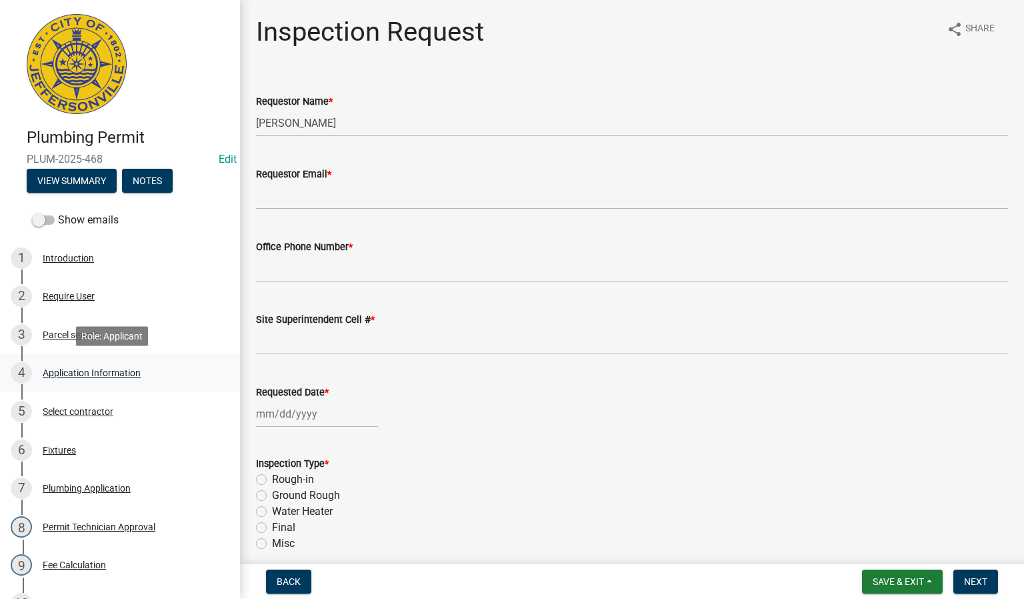
click at [77, 368] on div "Application Information" at bounding box center [92, 372] width 98 height 9
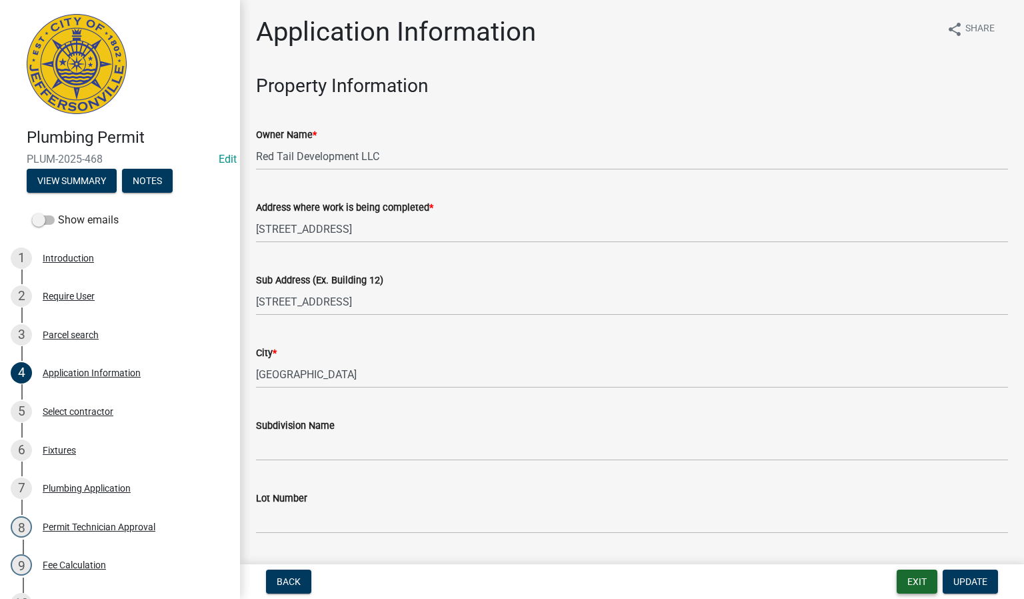
click at [911, 586] on button "Exit" at bounding box center [917, 581] width 41 height 24
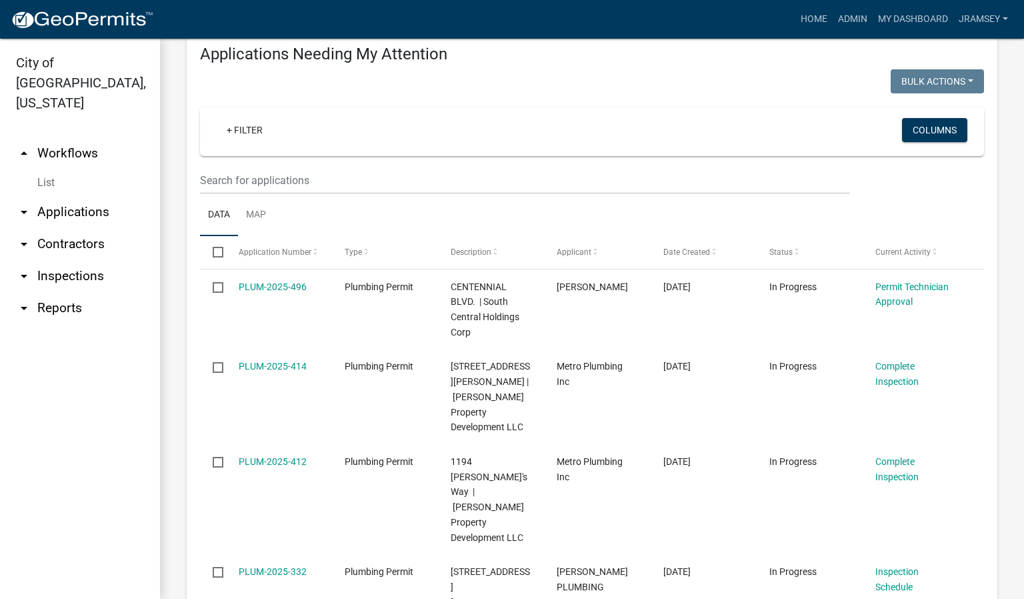
scroll to position [200, 0]
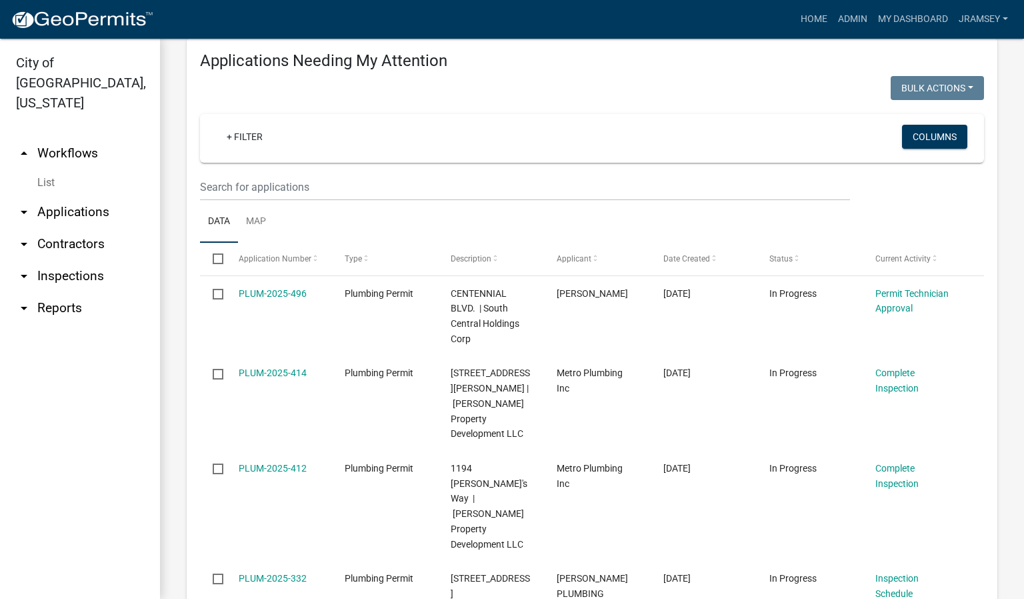
click at [83, 260] on link "arrow_drop_down Inspections" at bounding box center [80, 276] width 160 height 32
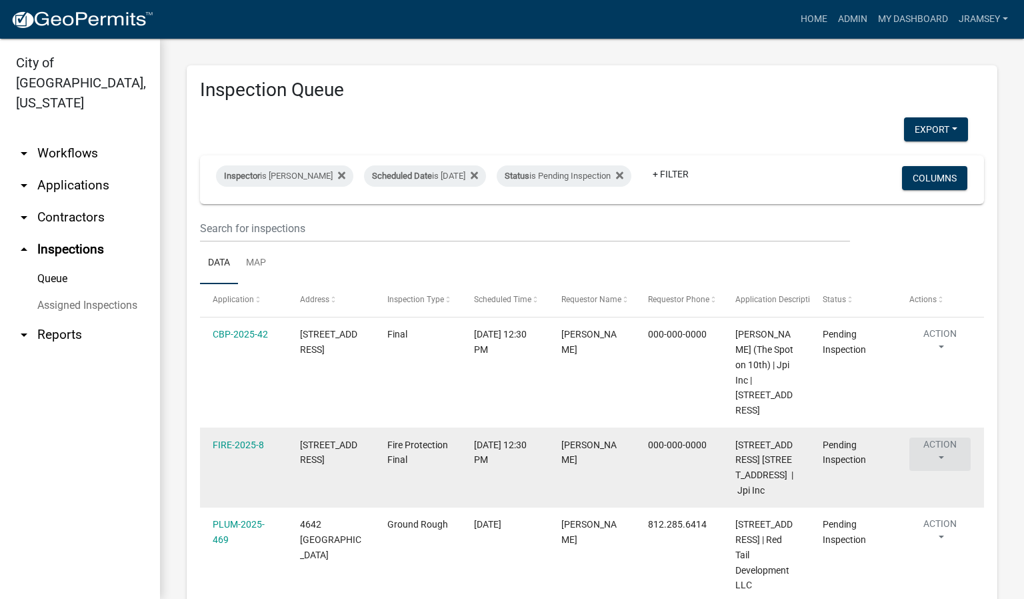
click at [942, 454] on button "Action" at bounding box center [939, 453] width 61 height 33
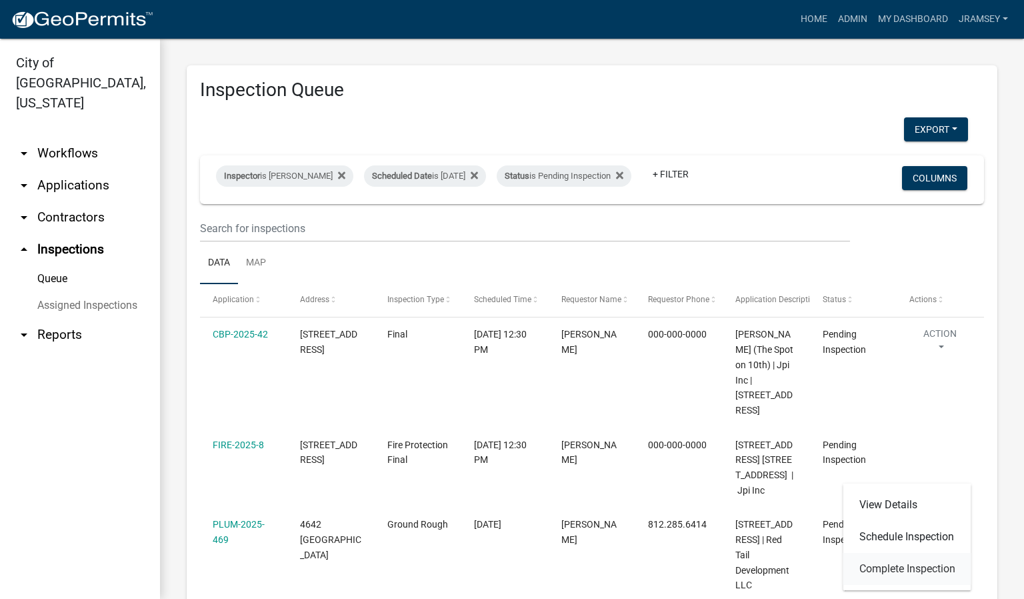
click at [889, 563] on link "Complete Inspection" at bounding box center [907, 569] width 128 height 32
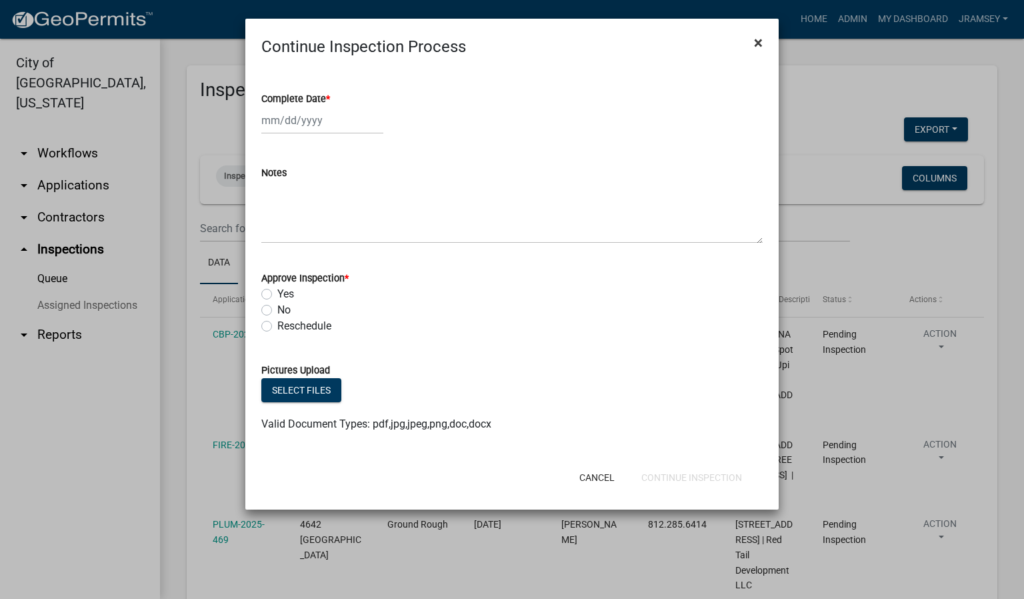
click at [756, 43] on span "×" at bounding box center [758, 42] width 9 height 19
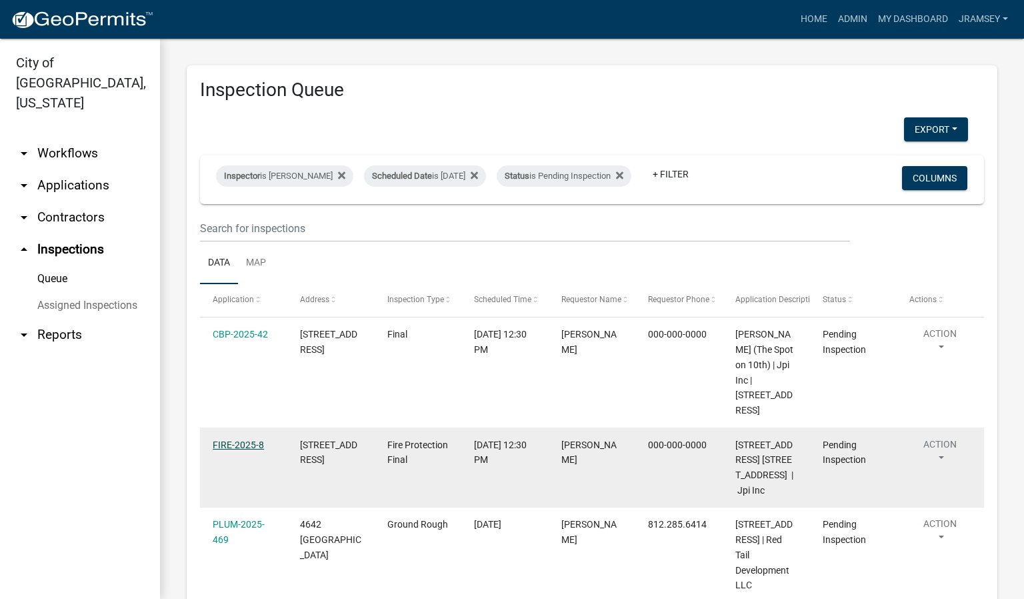
click at [239, 450] on link "FIRE-2025-8" at bounding box center [238, 444] width 51 height 11
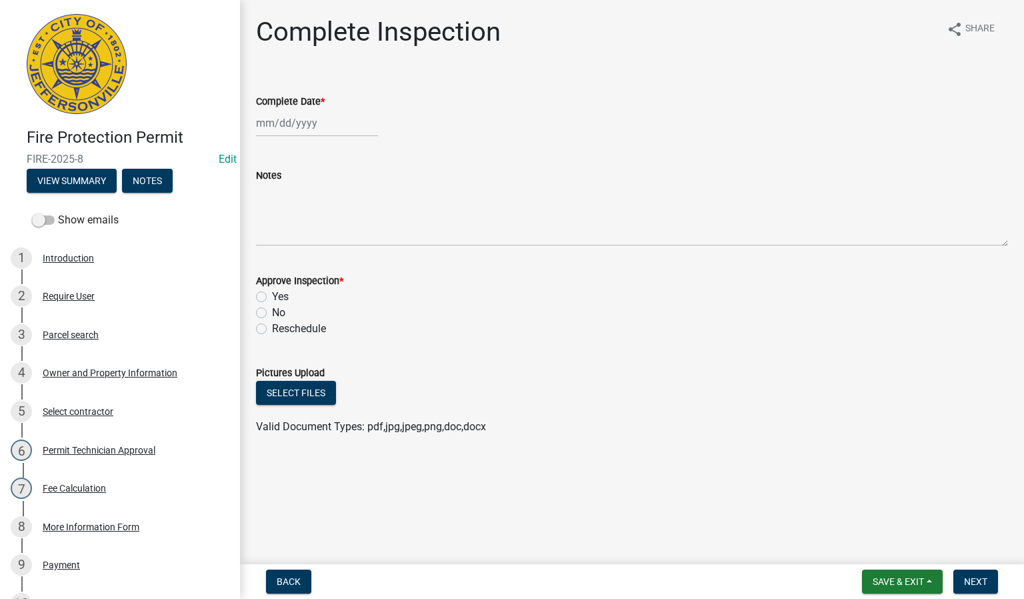
select select "9"
select select "2025"
click at [284, 124] on div "Jan Feb Mar Apr May Jun Jul Aug Sep Oct Nov Dec 1525 1526 1527 1528 1529 1530 1…" at bounding box center [317, 122] width 122 height 27
click at [271, 214] on div "8" at bounding box center [269, 215] width 21 height 21
type input "[DATE]"
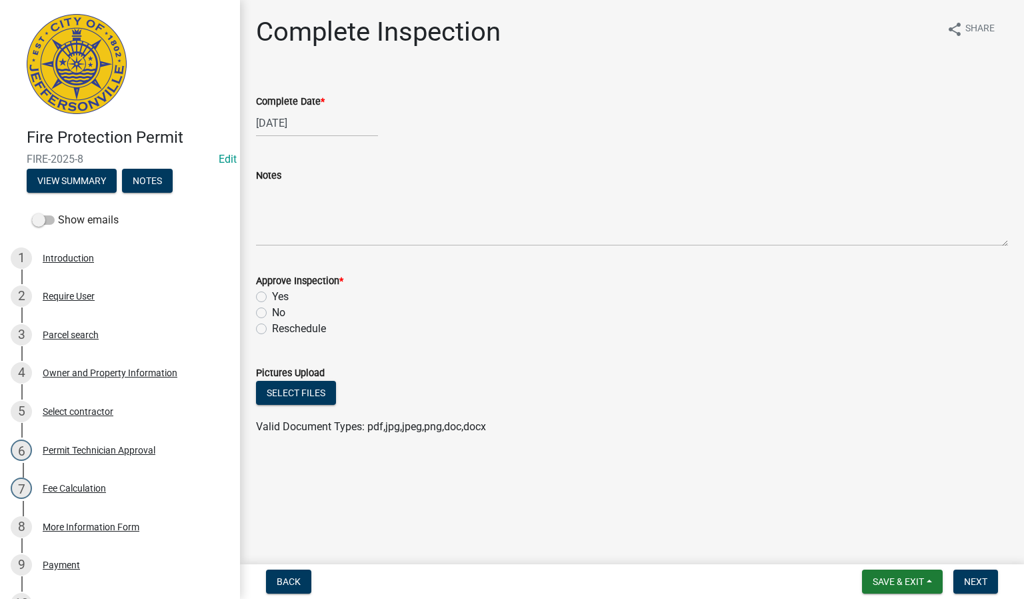
click at [272, 297] on label "Yes" at bounding box center [280, 297] width 17 height 16
click at [272, 297] on input "Yes" at bounding box center [276, 293] width 9 height 9
radio input "true"
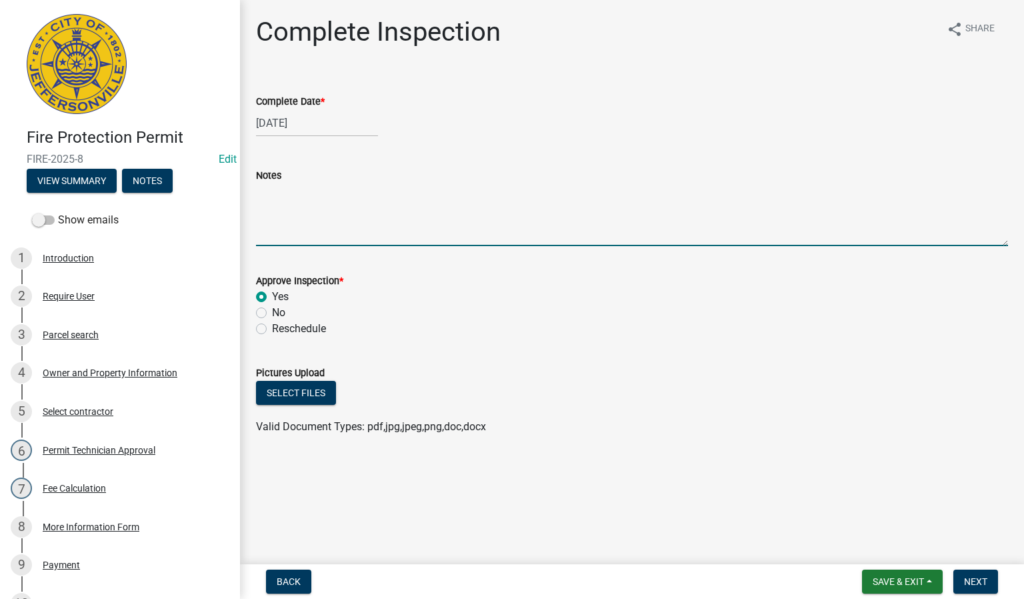
click at [296, 227] on textarea "Notes" at bounding box center [632, 214] width 752 height 63
type textarea "cannot be used for grease layden or fryers"
click at [974, 571] on button "Next" at bounding box center [975, 581] width 45 height 24
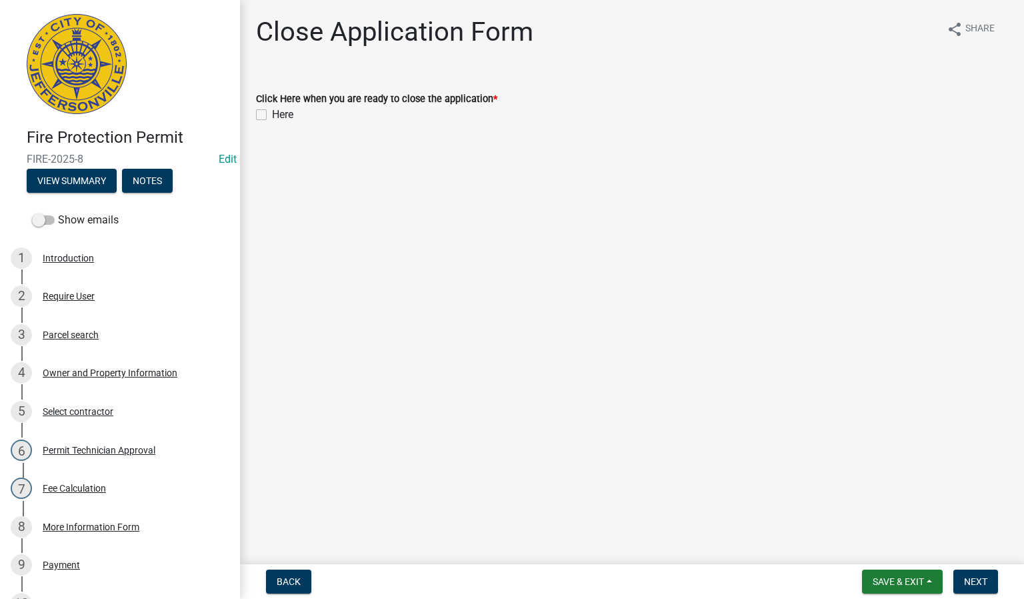
click at [272, 113] on label "Here" at bounding box center [282, 115] width 21 height 16
click at [272, 113] on input "Here" at bounding box center [276, 111] width 9 height 9
checkbox input "true"
click at [973, 583] on span "Next" at bounding box center [975, 581] width 23 height 11
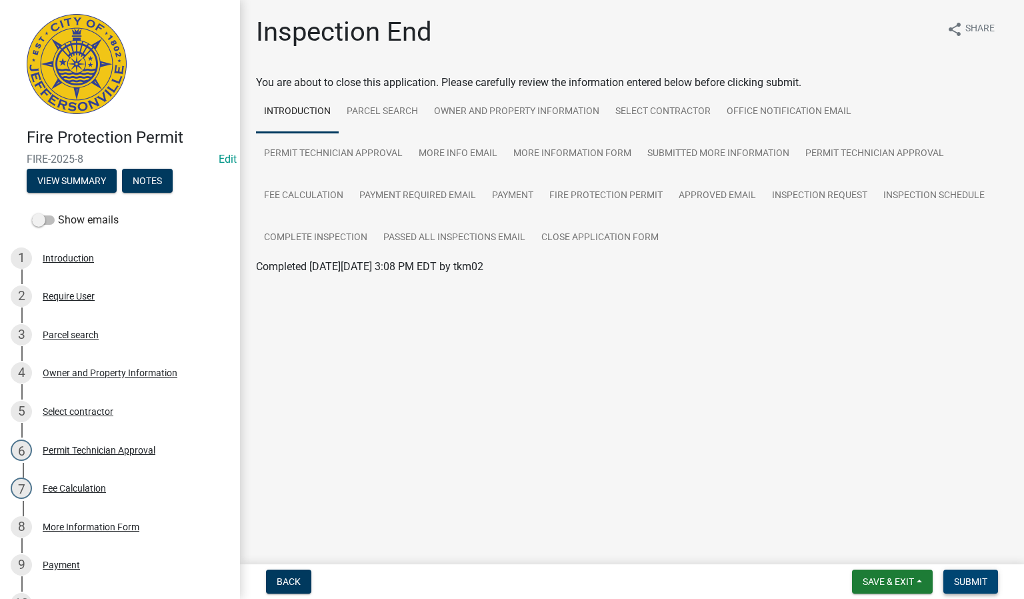
click at [967, 575] on button "Submit" at bounding box center [970, 581] width 55 height 24
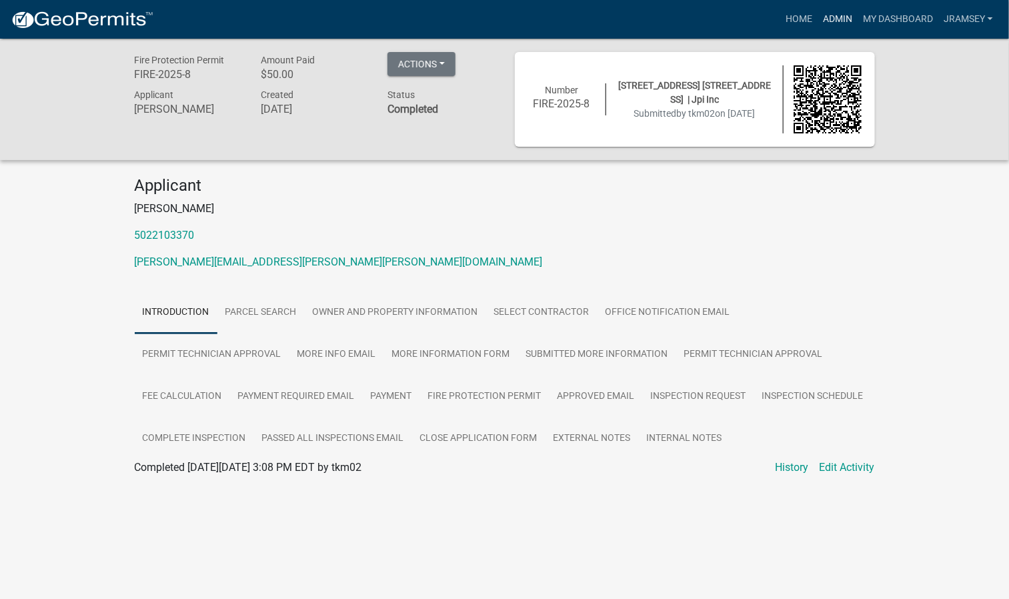
click at [834, 17] on link "Admin" at bounding box center [837, 19] width 40 height 25
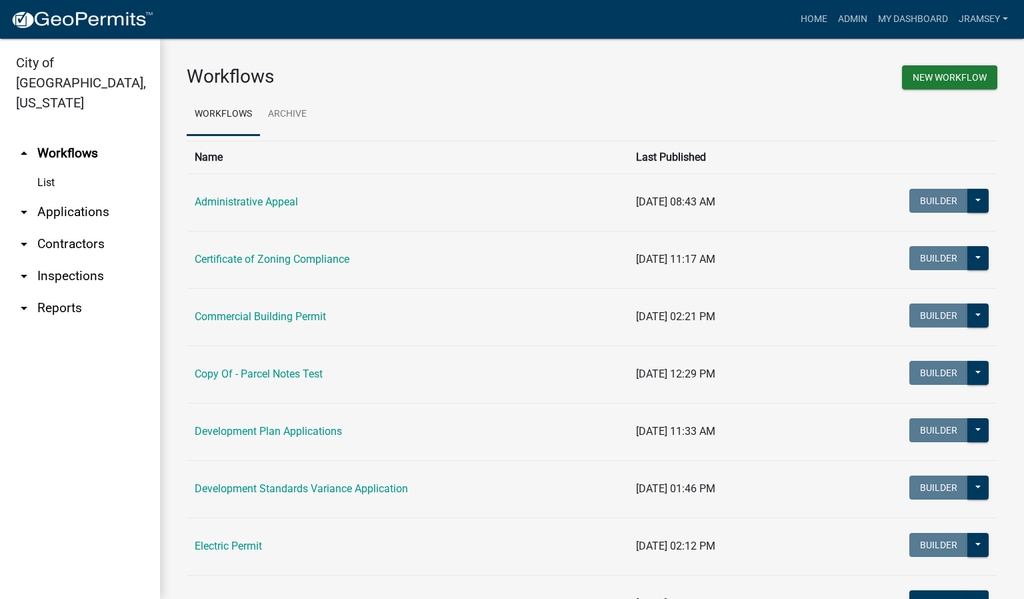
click at [75, 260] on link "arrow_drop_down Inspections" at bounding box center [80, 276] width 160 height 32
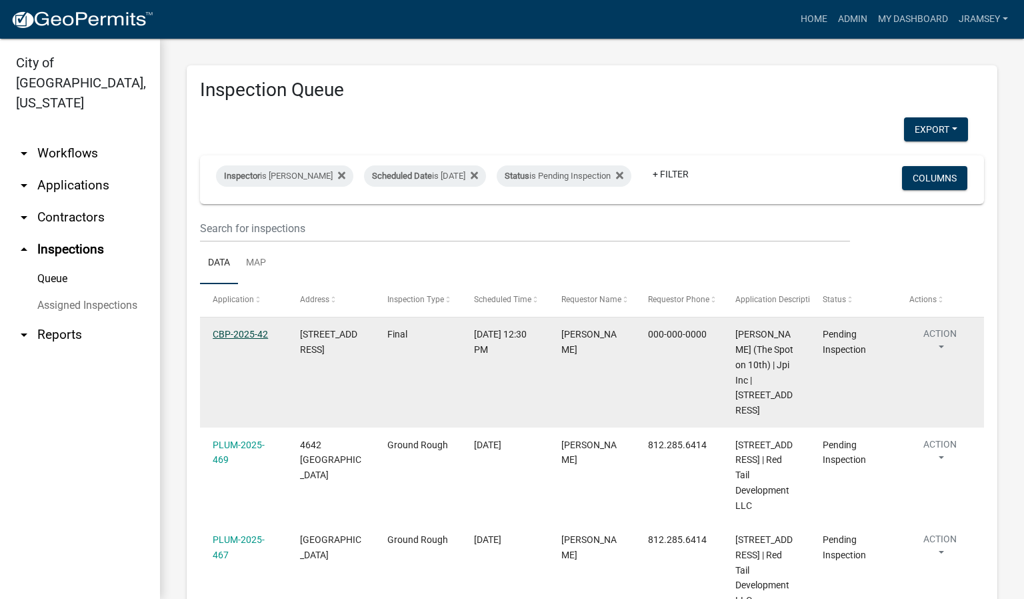
click at [234, 339] on link "CBP-2025-42" at bounding box center [240, 334] width 55 height 11
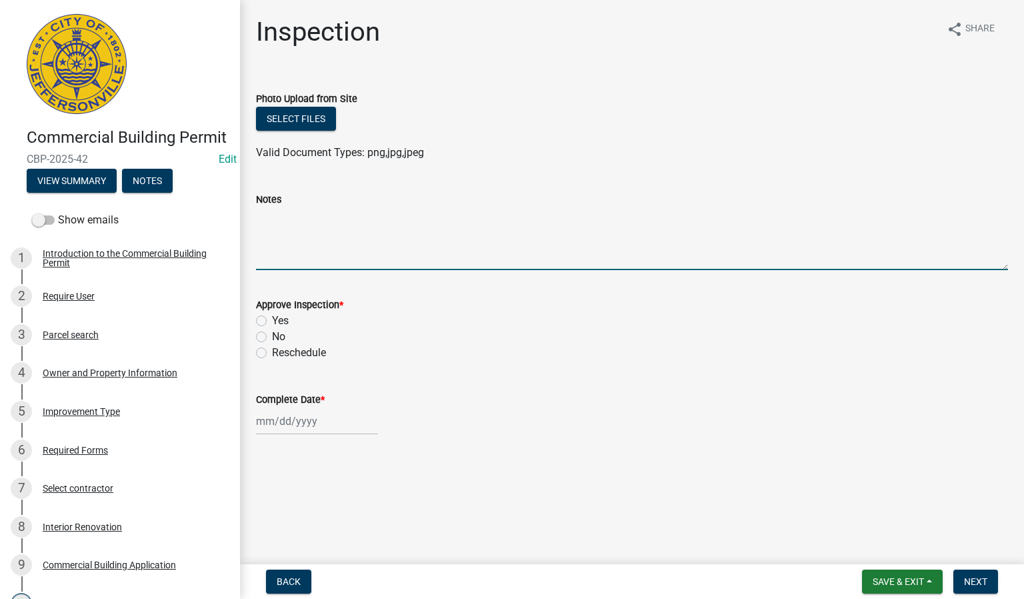
click at [298, 254] on textarea "Notes" at bounding box center [632, 238] width 752 height 63
type textarea "cannot be used for deep fryers or grease layden cooking"
click at [272, 320] on label "Yes" at bounding box center [280, 321] width 17 height 16
click at [272, 320] on input "Yes" at bounding box center [276, 317] width 9 height 9
radio input "true"
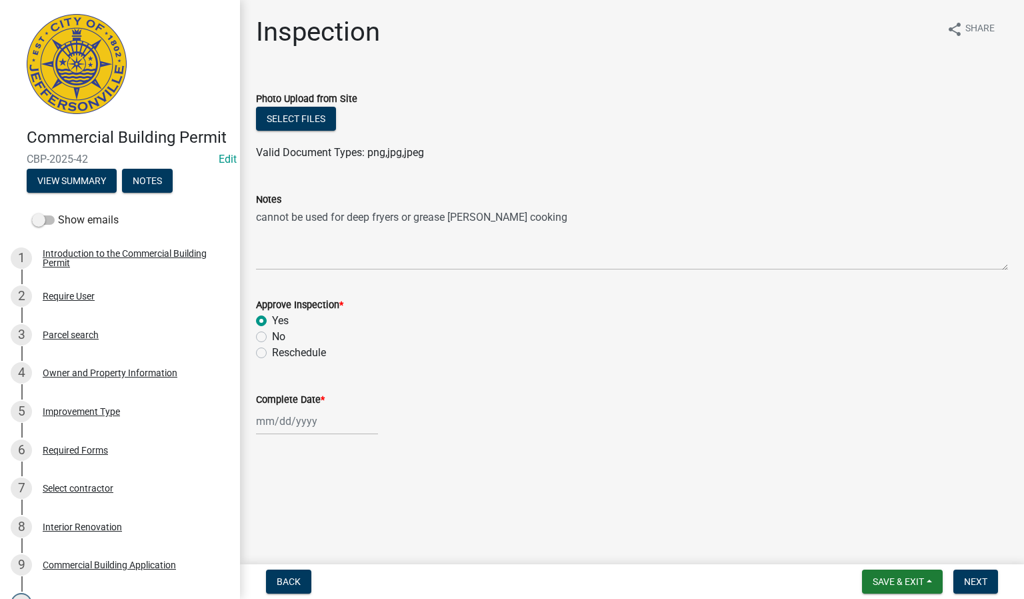
select select "9"
select select "2025"
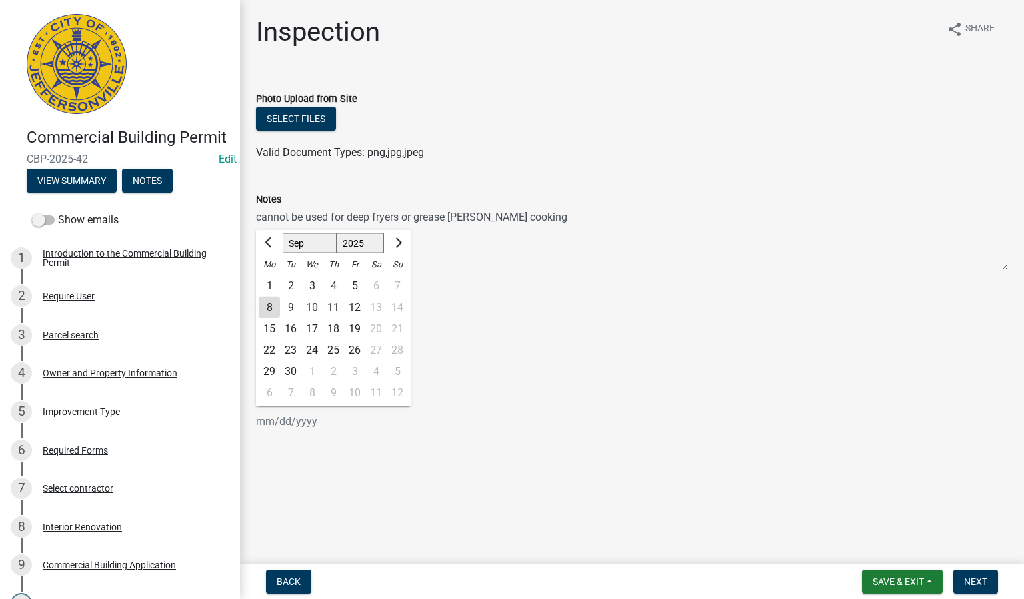
click at [289, 423] on div "Jan Feb Mar Apr May Jun Jul Aug Sep Oct Nov Dec 1525 1526 1527 1528 1529 1530 1…" at bounding box center [317, 420] width 122 height 27
click at [271, 307] on div "8" at bounding box center [269, 307] width 21 height 21
type input "[DATE]"
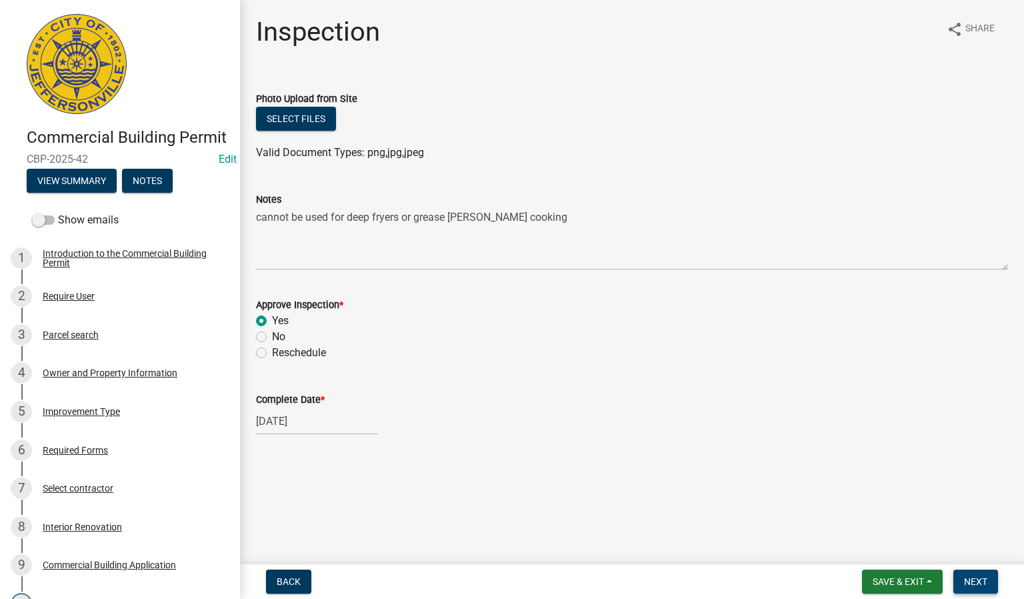
click at [971, 579] on span "Next" at bounding box center [975, 581] width 23 height 11
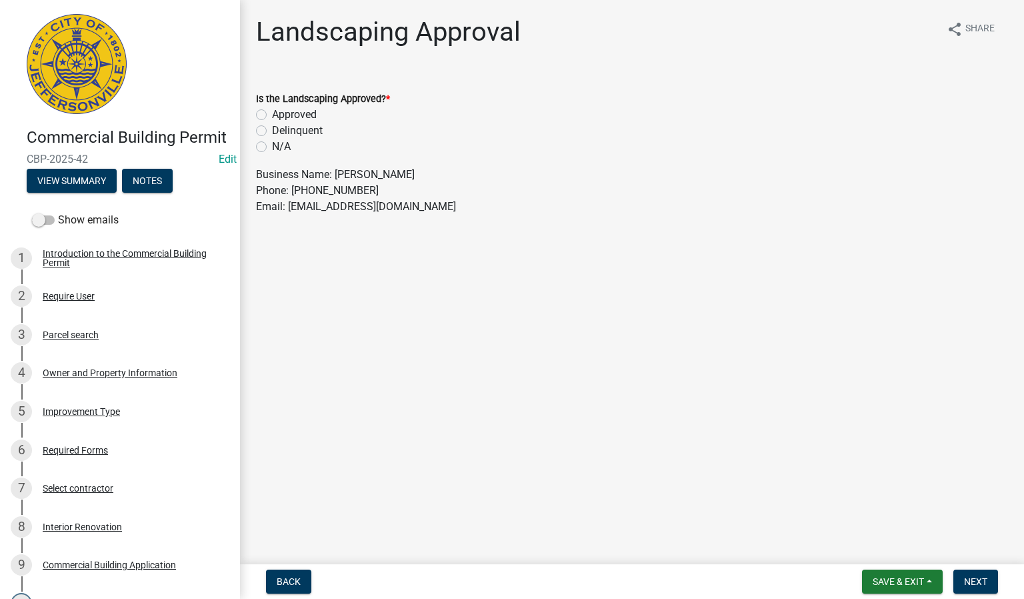
click at [272, 143] on label "N/A" at bounding box center [281, 147] width 19 height 16
click at [272, 143] on input "N/A" at bounding box center [276, 143] width 9 height 9
radio input "true"
click at [968, 580] on span "Next" at bounding box center [975, 581] width 23 height 11
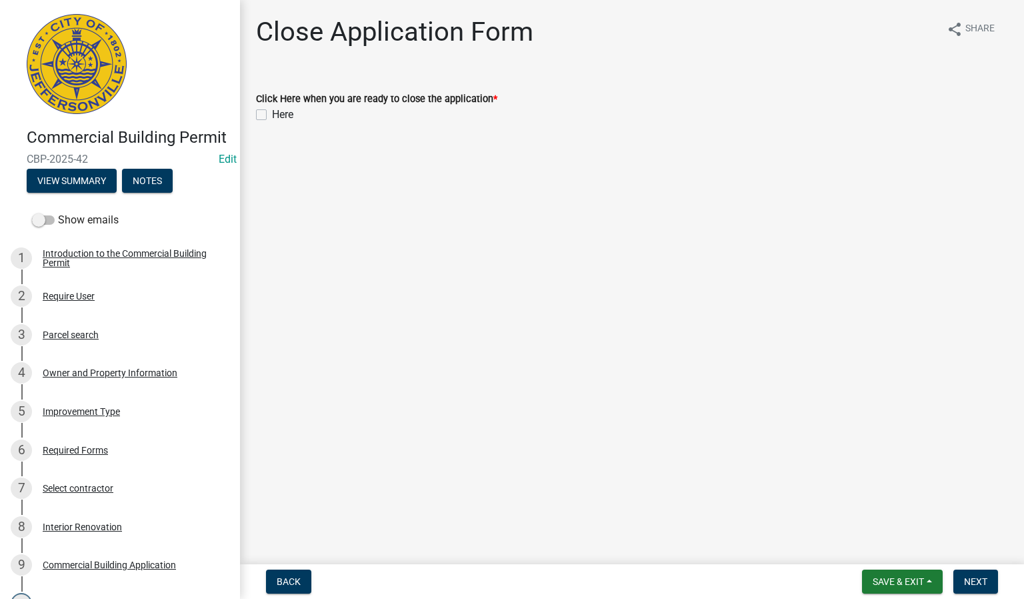
click at [272, 116] on label "Here" at bounding box center [282, 115] width 21 height 16
click at [272, 115] on input "Here" at bounding box center [276, 111] width 9 height 9
checkbox input "true"
click at [968, 578] on span "Next" at bounding box center [975, 581] width 23 height 11
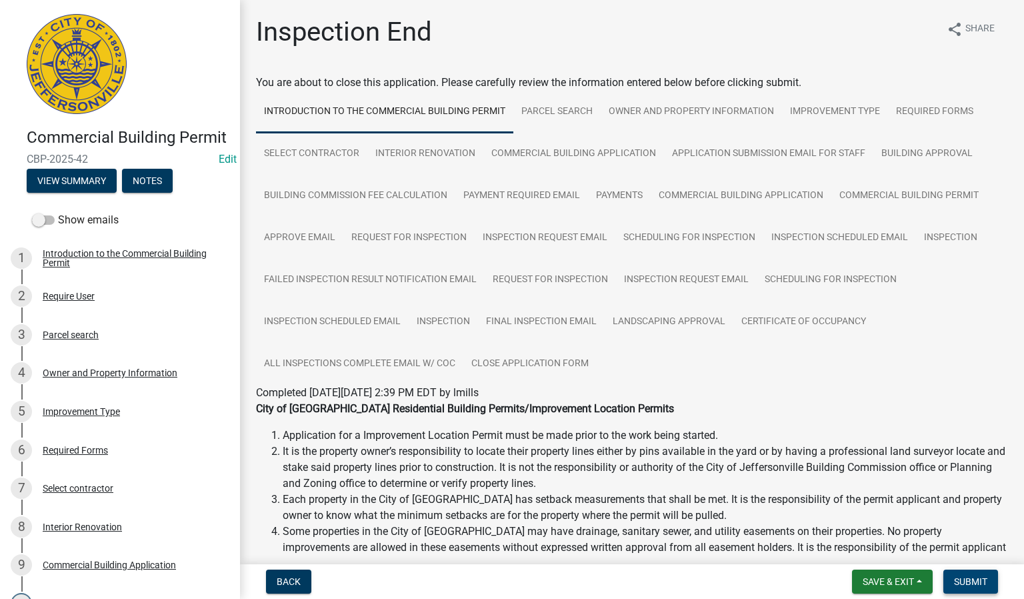
click at [966, 584] on span "Submit" at bounding box center [970, 581] width 33 height 11
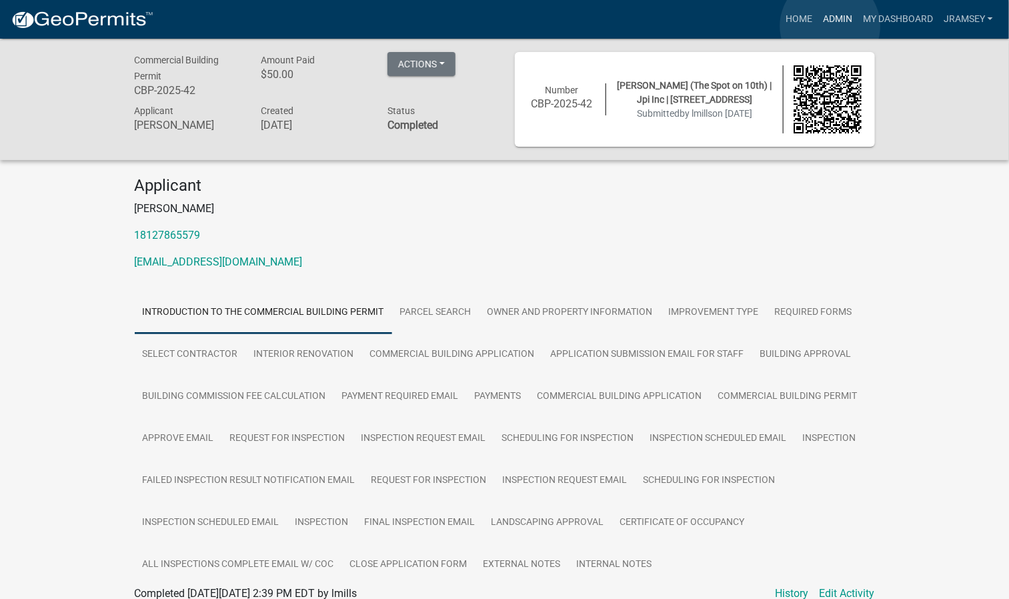
click at [830, 26] on link "Admin" at bounding box center [837, 19] width 40 height 25
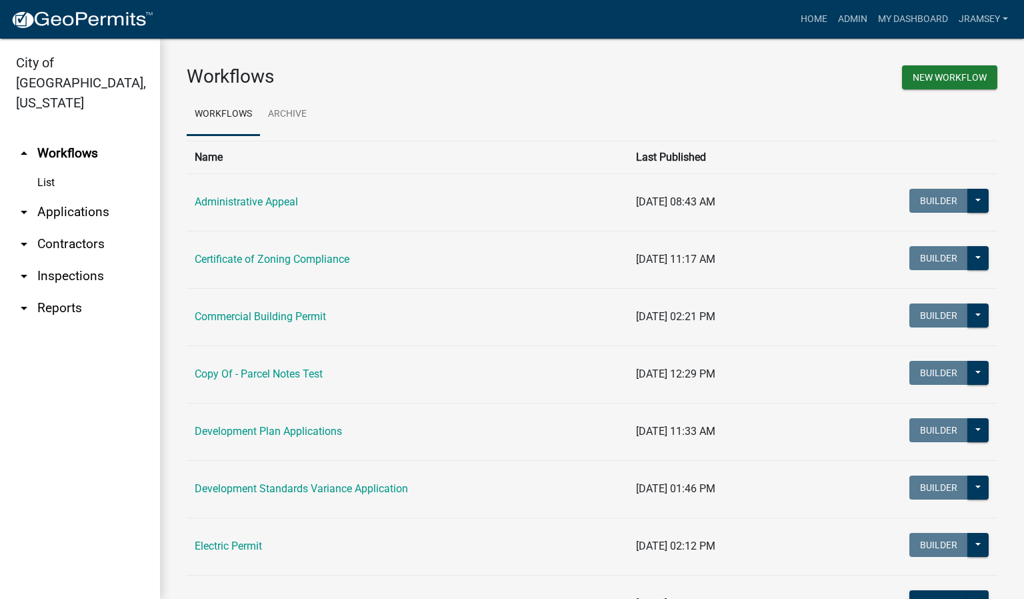
click at [63, 261] on link "arrow_drop_down Inspections" at bounding box center [80, 276] width 160 height 32
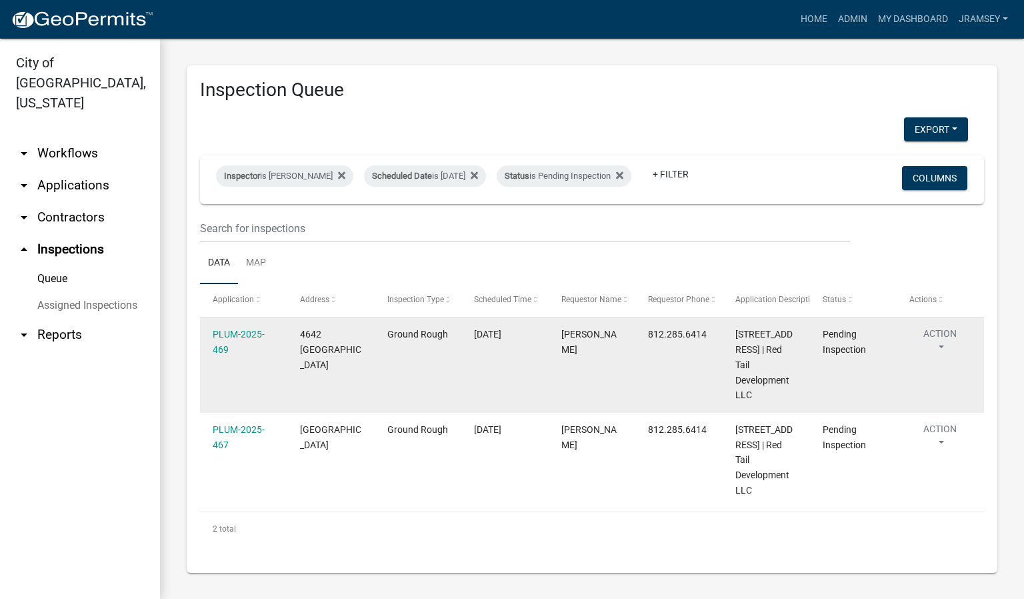
click at [942, 343] on button "Action" at bounding box center [939, 343] width 61 height 33
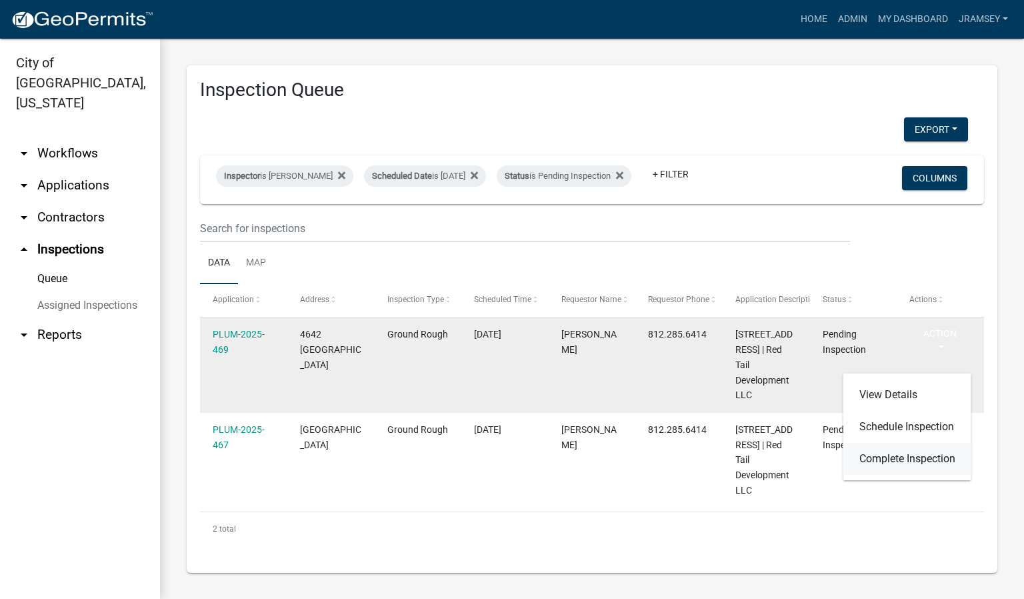
click at [904, 453] on link "Complete Inspection" at bounding box center [907, 459] width 128 height 32
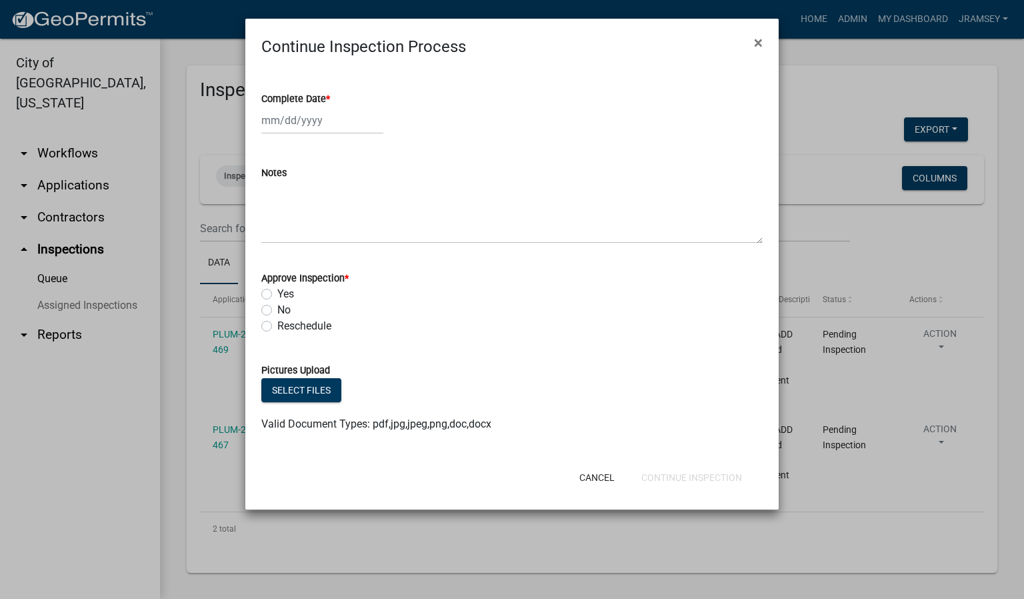
click at [293, 128] on div at bounding box center [322, 120] width 122 height 27
select select "9"
select select "2025"
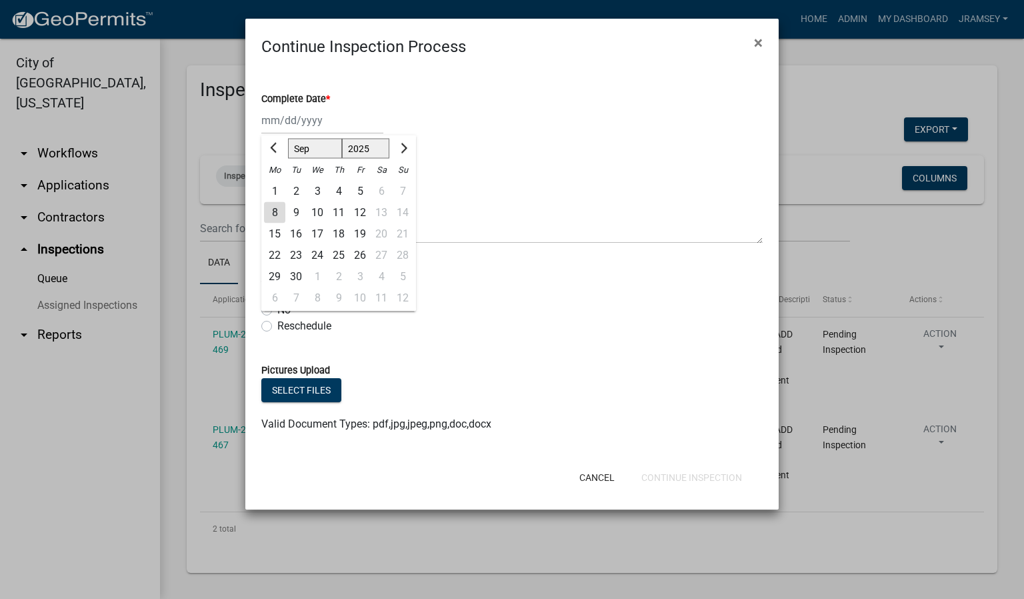
click at [275, 209] on div "8" at bounding box center [274, 212] width 21 height 21
type input "[DATE]"
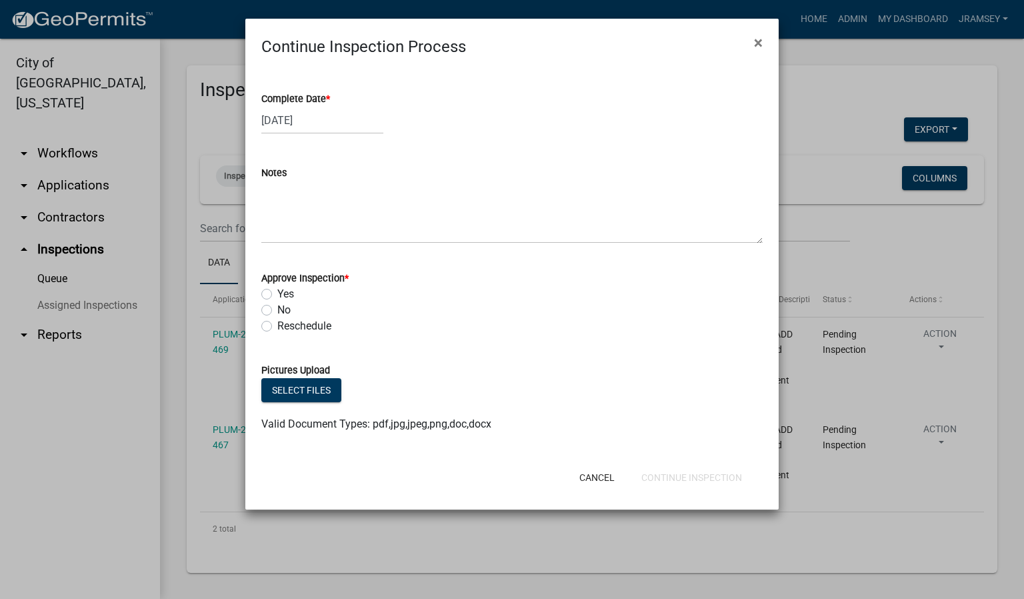
click at [277, 291] on label "Yes" at bounding box center [285, 294] width 17 height 16
click at [277, 291] on input "Yes" at bounding box center [281, 290] width 9 height 9
radio input "true"
click at [681, 480] on button "Continue Inspection" at bounding box center [692, 477] width 122 height 24
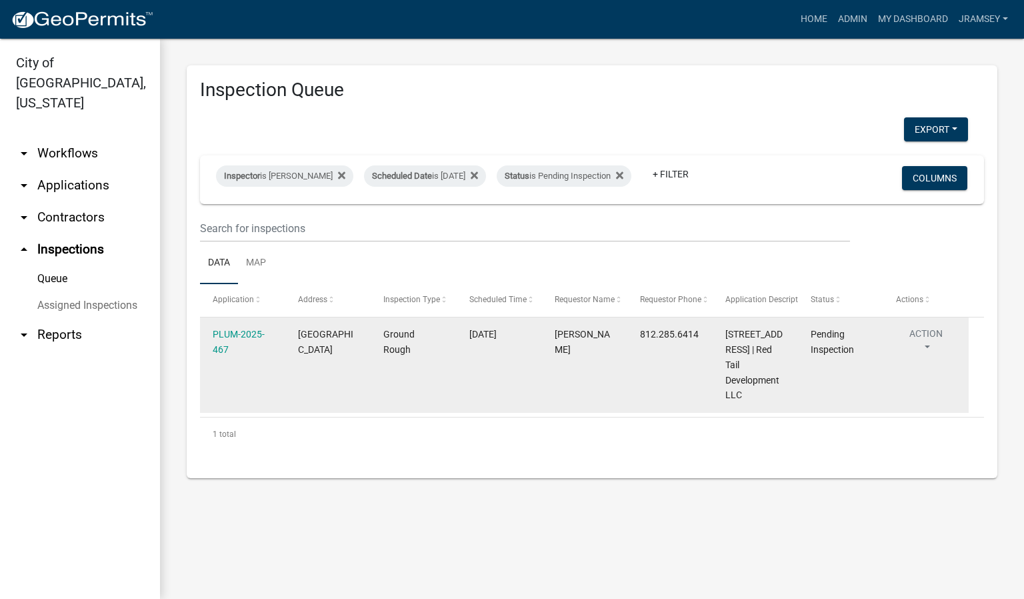
click at [916, 343] on button "Action" at bounding box center [926, 343] width 60 height 33
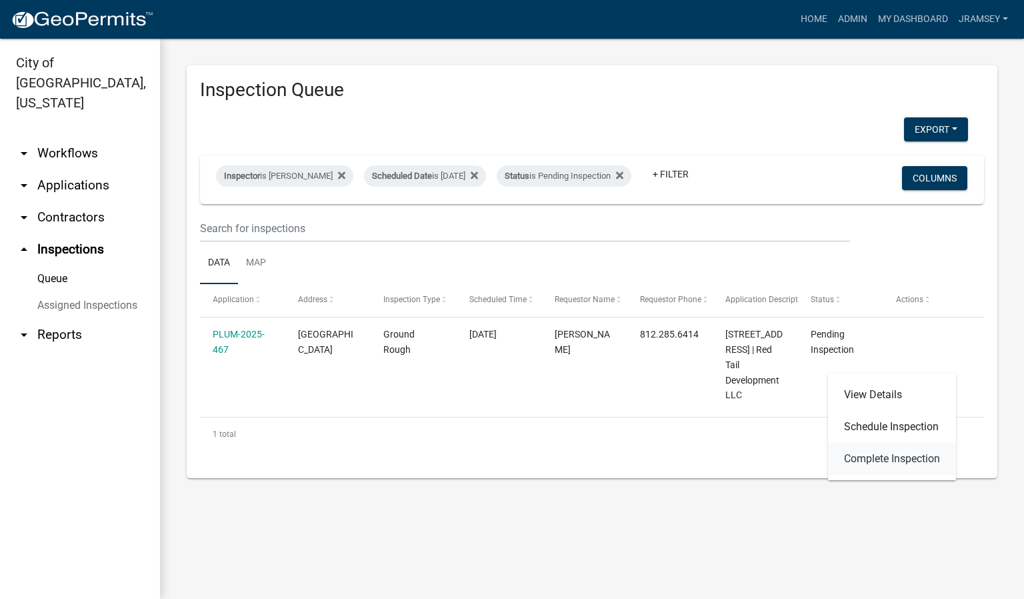
click at [883, 462] on link "Complete Inspection" at bounding box center [892, 459] width 128 height 32
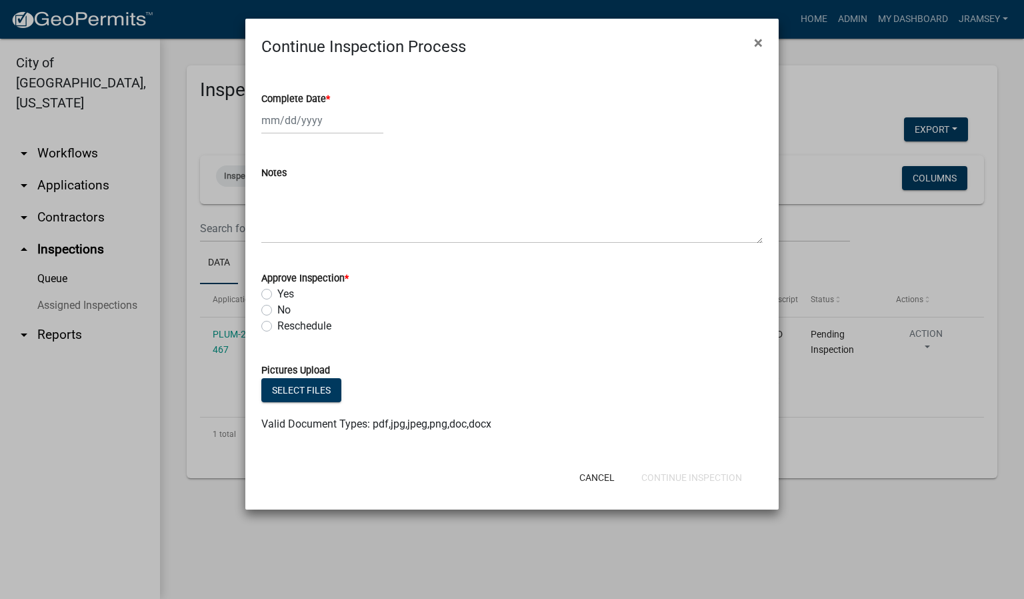
select select "9"
select select "2025"
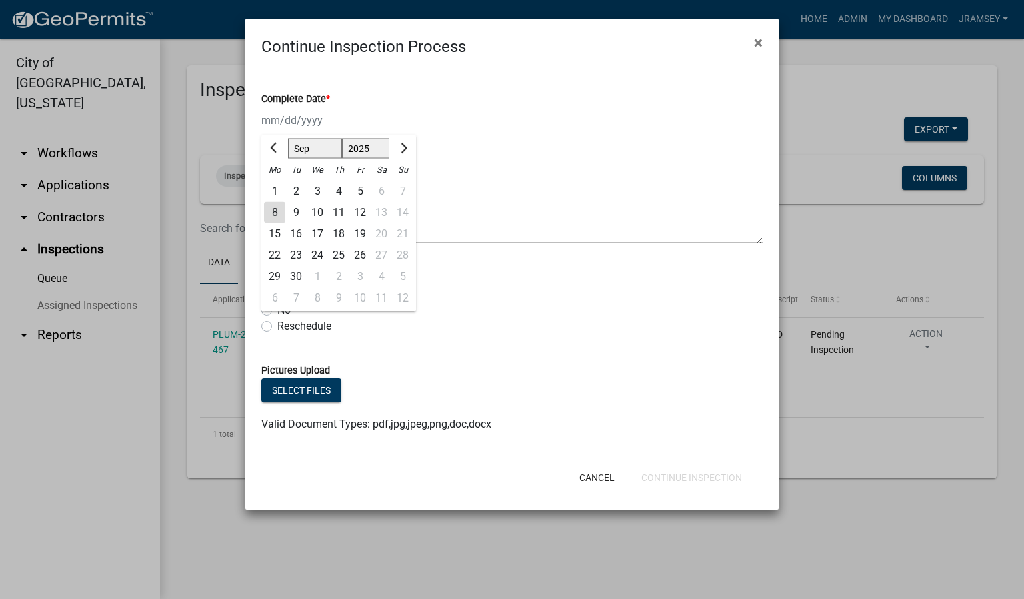
click at [293, 127] on div "Jan Feb Mar Apr May Jun Jul Aug Sep Oct Nov Dec 1525 1526 1527 1528 1529 1530 1…" at bounding box center [322, 120] width 122 height 27
click at [275, 216] on div "8" at bounding box center [274, 212] width 21 height 21
type input "[DATE]"
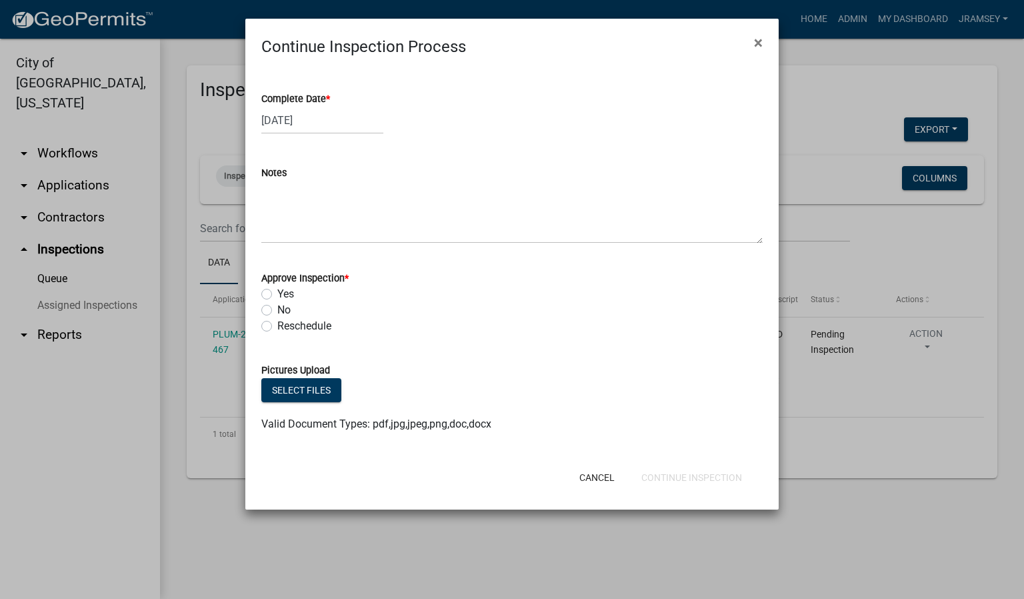
click at [277, 293] on label "Yes" at bounding box center [285, 294] width 17 height 16
click at [277, 293] on input "Yes" at bounding box center [281, 290] width 9 height 9
radio input "true"
click at [664, 479] on button "Continue Inspection" at bounding box center [692, 477] width 122 height 24
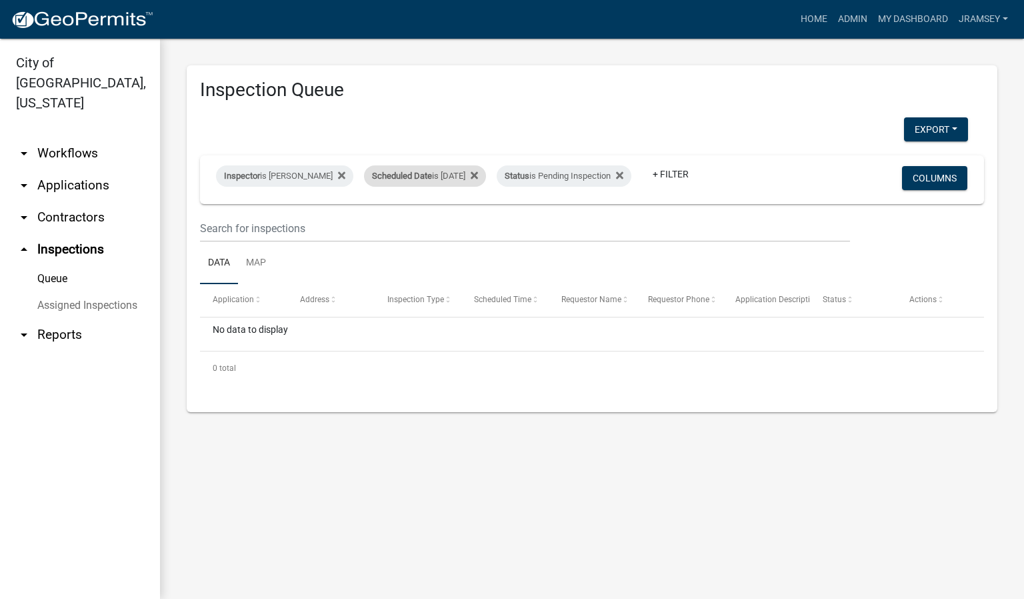
click at [435, 167] on div "Scheduled Date is 09/08/2025" at bounding box center [425, 175] width 122 height 21
click at [476, 216] on input "2025-09-08" at bounding box center [436, 215] width 93 height 27
type input "2025-09-09"
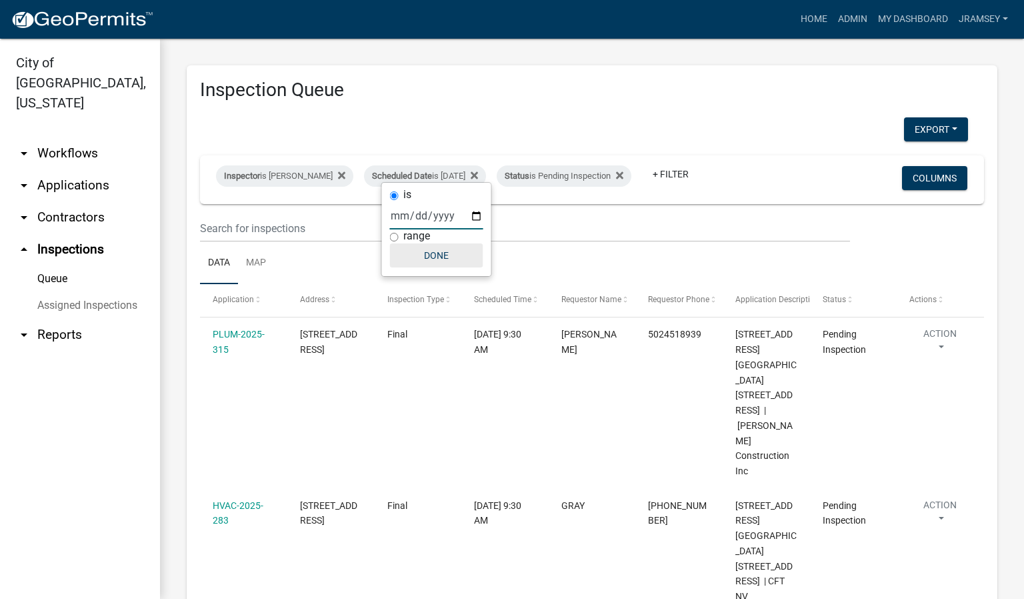
click at [443, 251] on button "Done" at bounding box center [436, 255] width 93 height 24
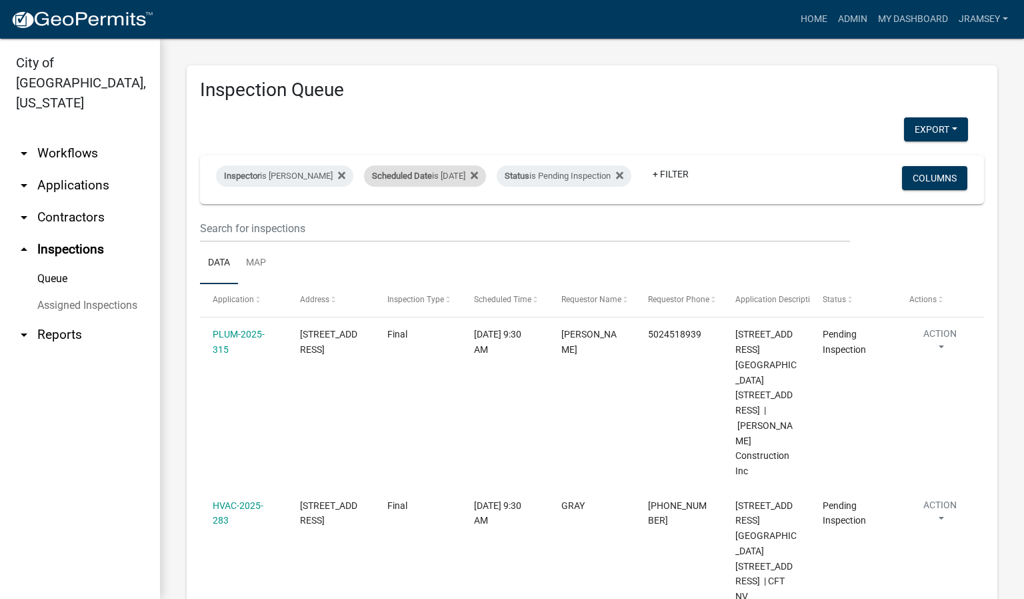
click at [464, 170] on div "Scheduled Date is 09/09/2025" at bounding box center [425, 175] width 122 height 21
click at [479, 220] on input "2025-09-09" at bounding box center [436, 215] width 93 height 27
type input "2025-09-08"
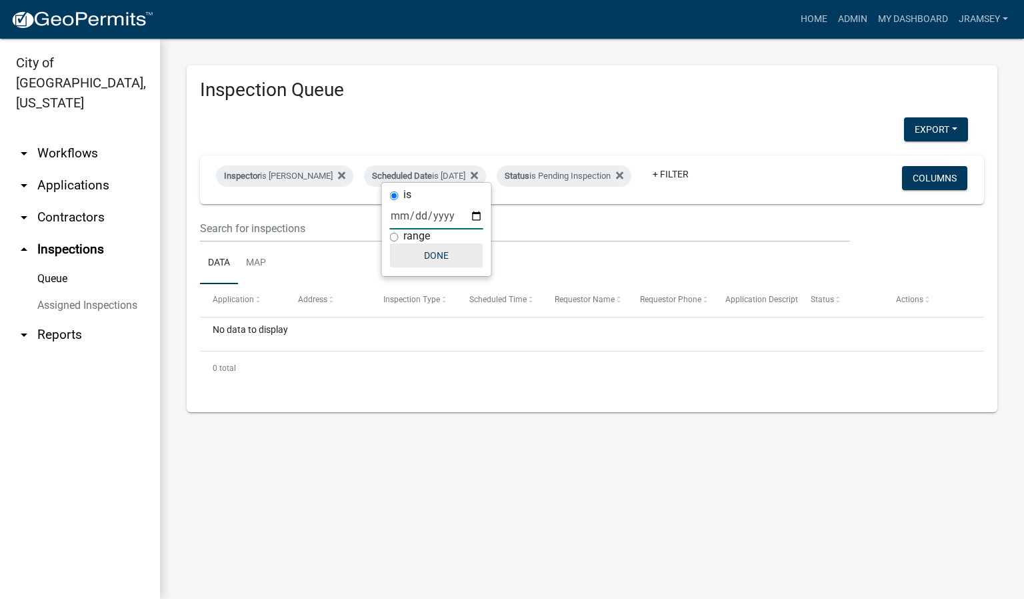
click at [446, 253] on button "Done" at bounding box center [436, 255] width 93 height 24
